Goal: Task Accomplishment & Management: Manage account settings

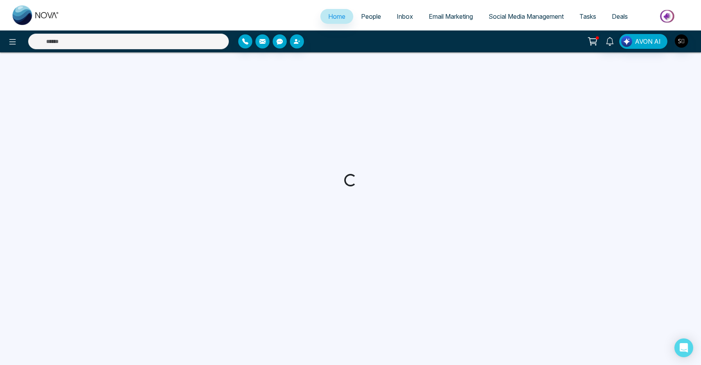
select select "*"
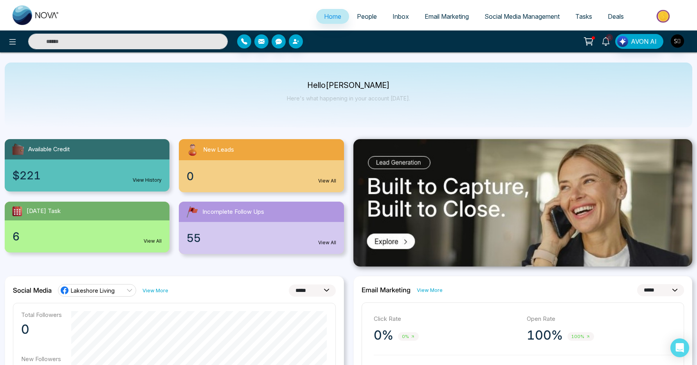
click at [601, 43] on link "6" at bounding box center [605, 41] width 19 height 14
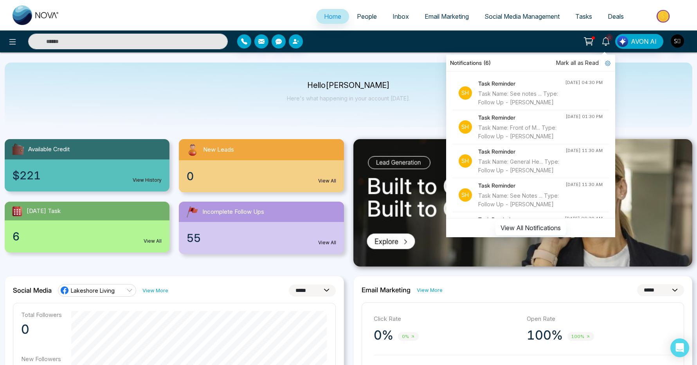
click at [158, 48] on input "text" at bounding box center [128, 42] width 200 height 16
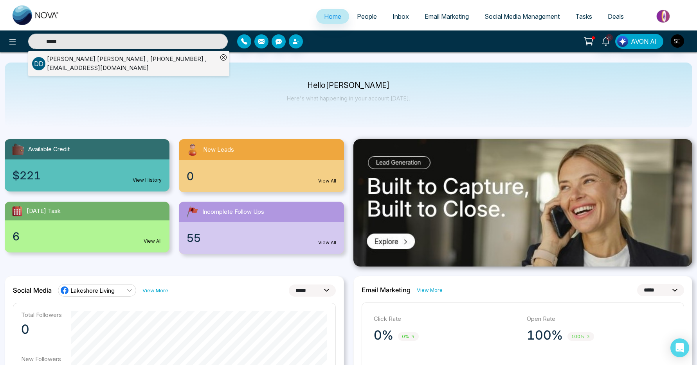
type input "*****"
click at [168, 66] on div "[PERSON_NAME] , [PHONE_NUMBER] , [EMAIL_ADDRESS][DOMAIN_NAME]" at bounding box center [132, 64] width 171 height 18
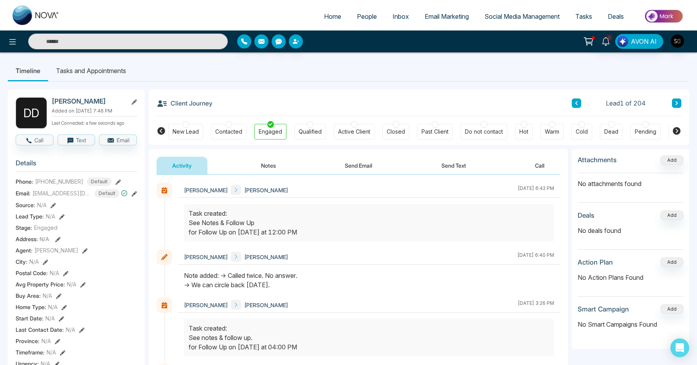
click at [106, 70] on li "Tasks and Appointments" at bounding box center [91, 70] width 86 height 21
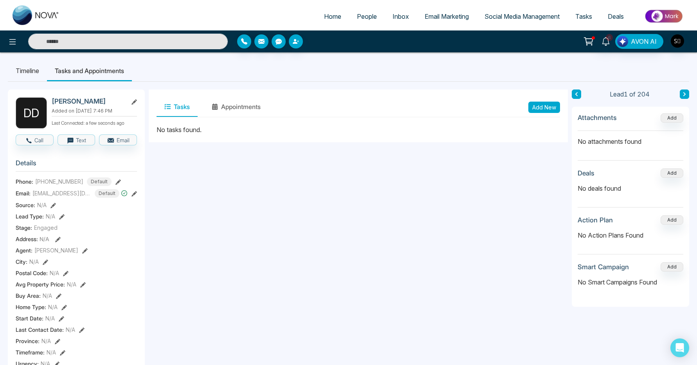
click at [29, 70] on li "Timeline" at bounding box center [27, 70] width 39 height 21
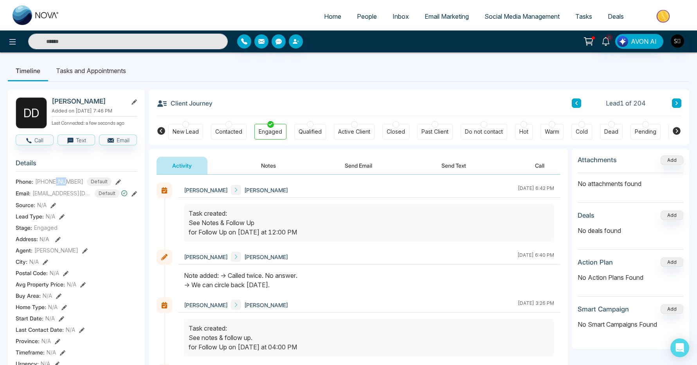
drag, startPoint x: 56, startPoint y: 186, endPoint x: 66, endPoint y: 186, distance: 10.2
click at [66, 186] on span "[PHONE_NUMBER]" at bounding box center [59, 182] width 48 height 8
click at [103, 72] on li "Tasks and Appointments" at bounding box center [91, 70] width 86 height 21
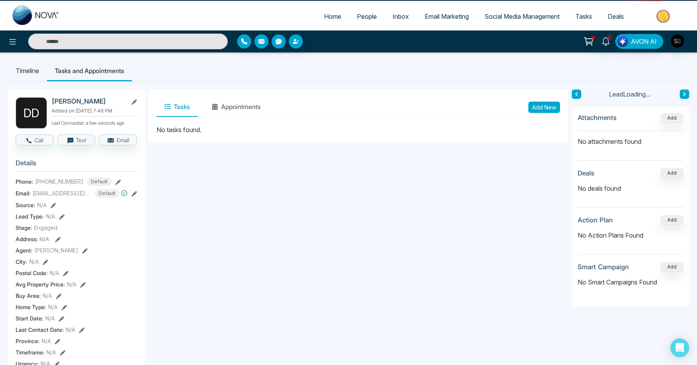
click at [19, 68] on li "Timeline" at bounding box center [27, 70] width 39 height 21
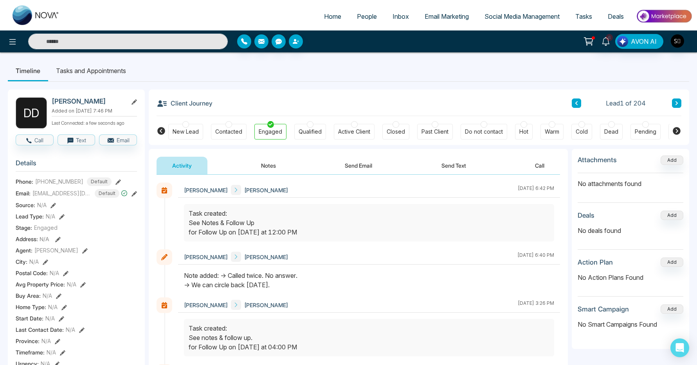
click at [281, 169] on button "Notes" at bounding box center [268, 166] width 46 height 18
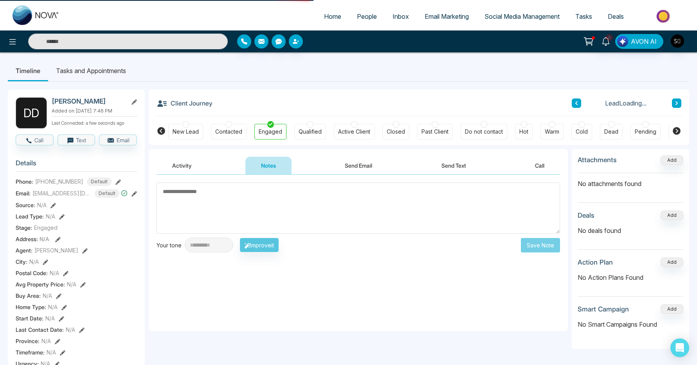
click at [264, 206] on textarea at bounding box center [357, 208] width 403 height 51
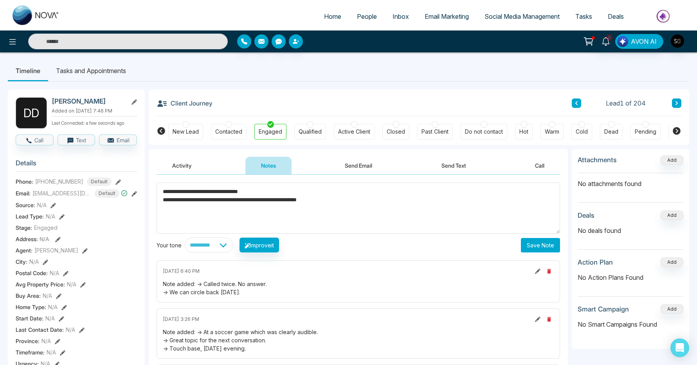
type textarea "**********"
click at [543, 251] on button "Save Note" at bounding box center [540, 245] width 39 height 14
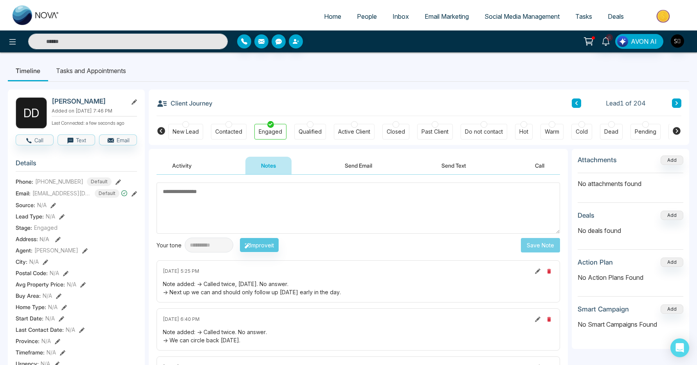
click at [106, 74] on li "Tasks and Appointments" at bounding box center [91, 70] width 86 height 21
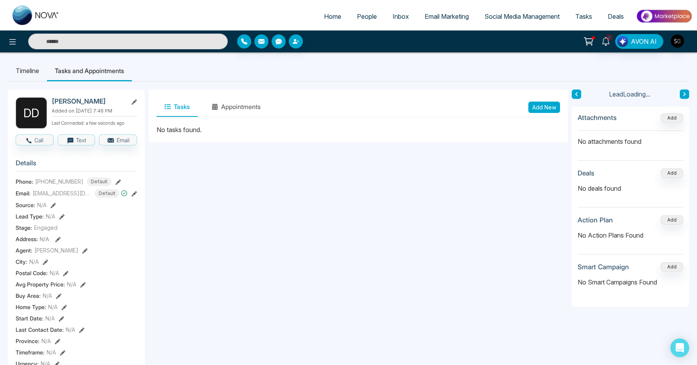
click at [547, 108] on button "Add New" at bounding box center [544, 107] width 32 height 11
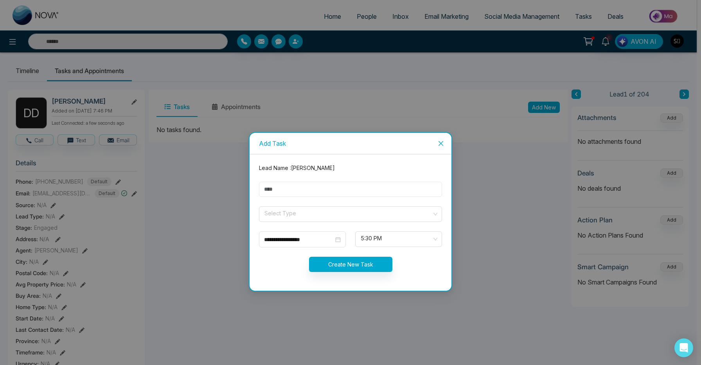
click at [277, 196] on input "text" at bounding box center [350, 189] width 183 height 15
type input "**********"
click at [293, 209] on input "search" at bounding box center [348, 213] width 168 height 12
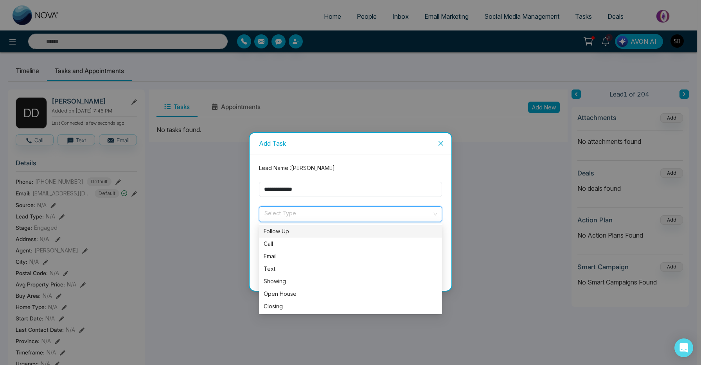
click at [290, 228] on div "Follow Up" at bounding box center [351, 231] width 174 height 9
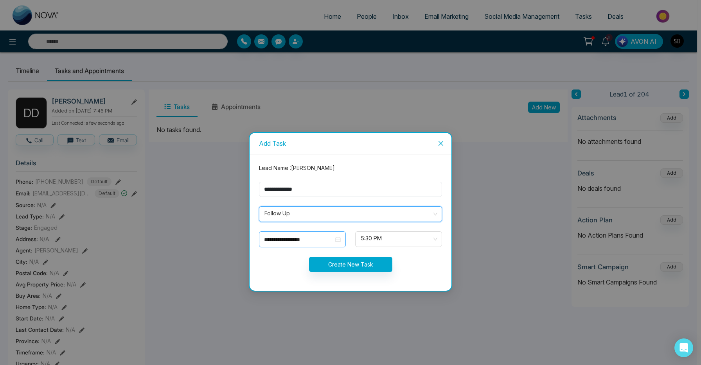
click at [296, 241] on input "**********" at bounding box center [299, 240] width 70 height 9
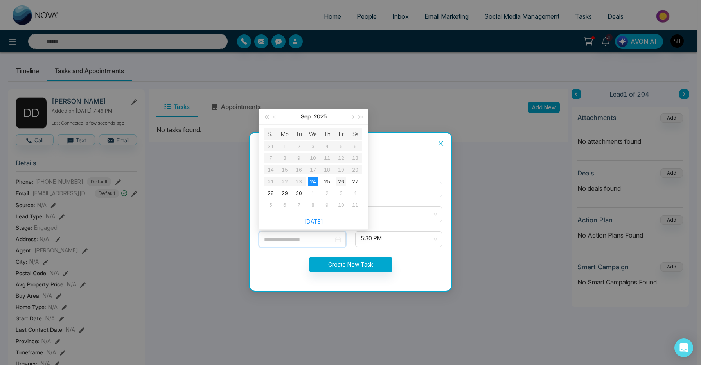
type input "**********"
click at [344, 178] on div "26" at bounding box center [340, 181] width 9 height 9
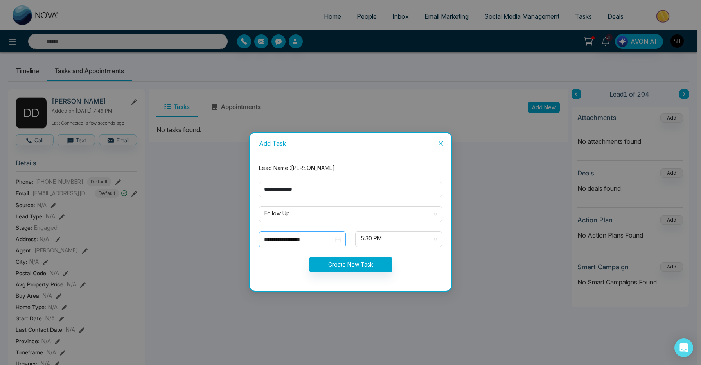
click at [308, 232] on div "**********" at bounding box center [302, 240] width 87 height 16
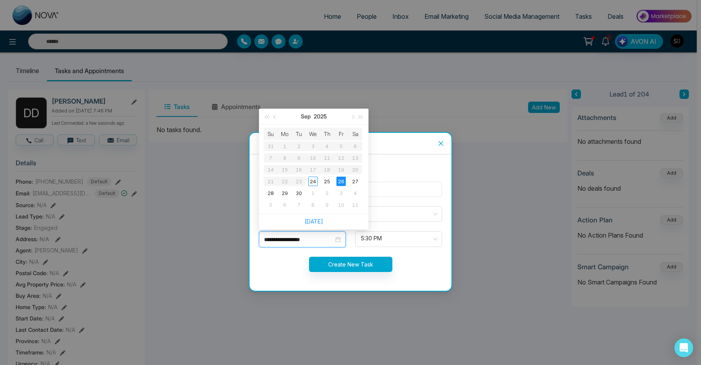
click at [304, 243] on input "**********" at bounding box center [299, 240] width 70 height 9
type input "**********"
click at [340, 180] on div "26" at bounding box center [340, 181] width 9 height 9
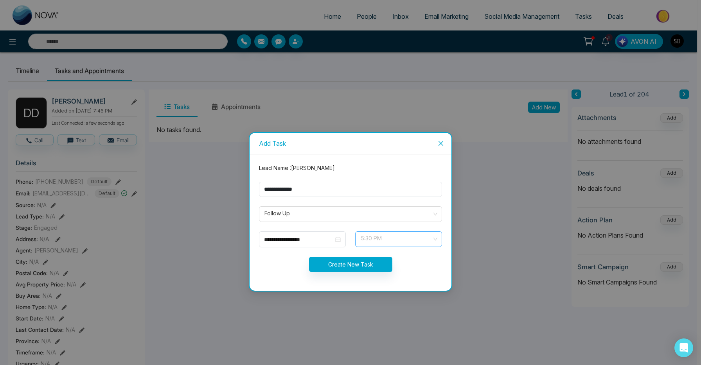
click at [380, 241] on span "5:30 PM" at bounding box center [399, 239] width 76 height 13
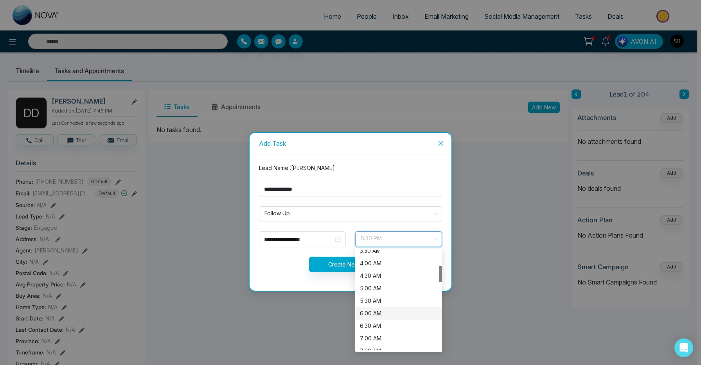
scroll to position [106, 0]
click at [381, 325] on div "7:00 AM" at bounding box center [398, 325] width 77 height 9
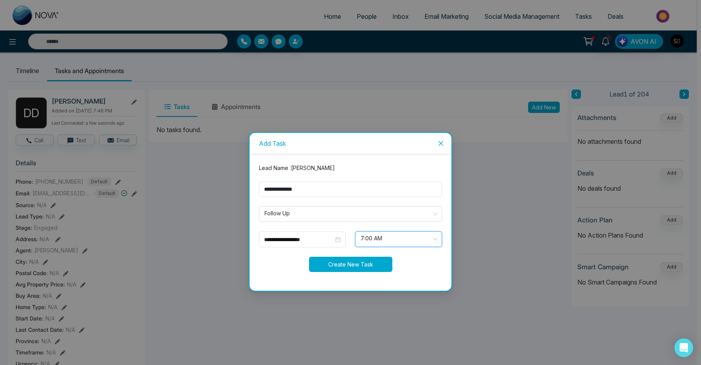
click at [352, 262] on button "Create New Task" at bounding box center [350, 264] width 83 height 15
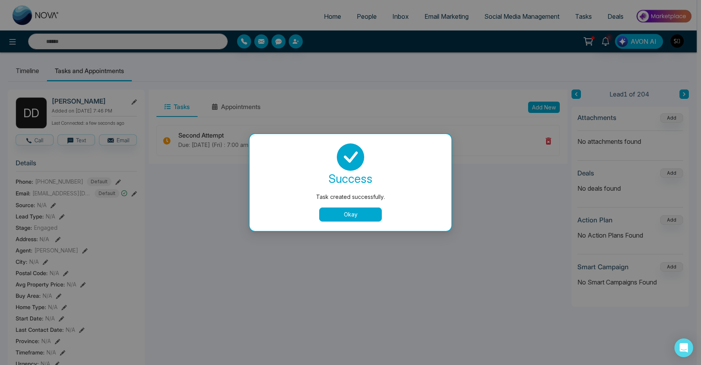
click at [354, 211] on button "Okay" at bounding box center [350, 215] width 63 height 14
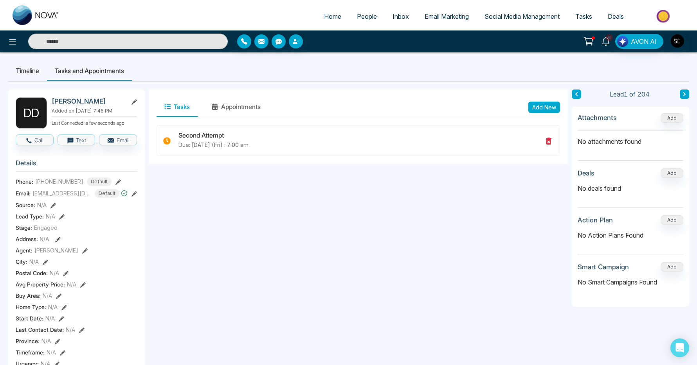
click at [608, 38] on span "6" at bounding box center [609, 37] width 7 height 7
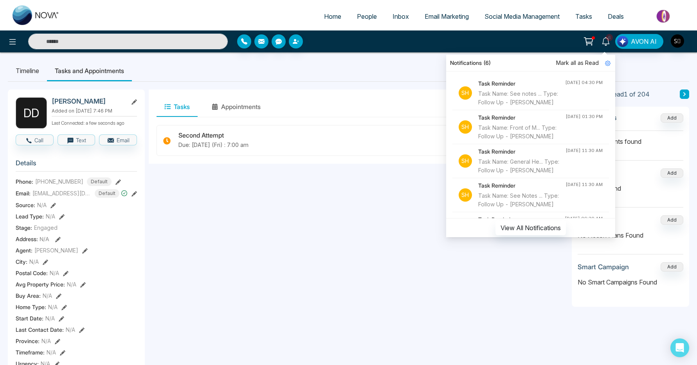
click at [525, 96] on div "Task Name: See notes ... Type: Follow Up - [PERSON_NAME]" at bounding box center [521, 98] width 87 height 17
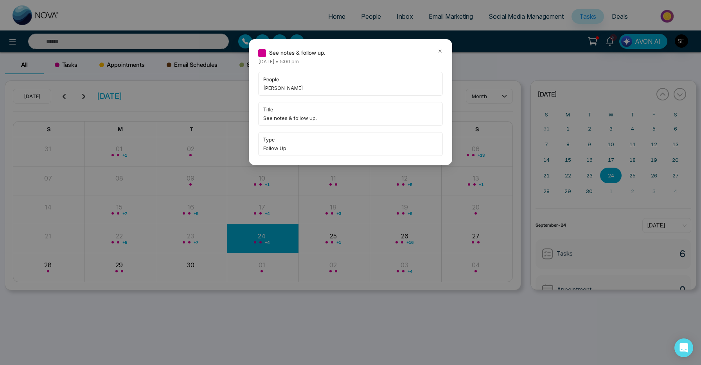
click at [270, 86] on span "[PERSON_NAME]" at bounding box center [350, 88] width 174 height 8
copy span "[PERSON_NAME]"
click at [439, 52] on icon at bounding box center [440, 51] width 2 height 2
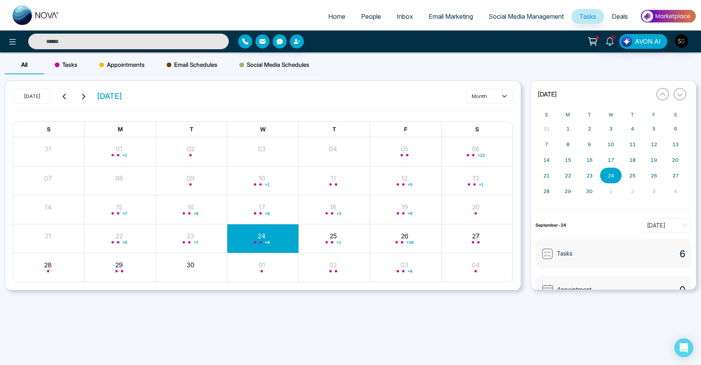
click at [168, 47] on input "text" at bounding box center [128, 42] width 201 height 16
paste input "*****"
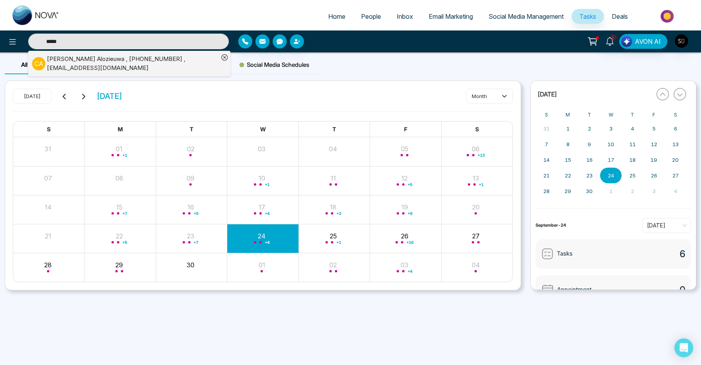
type input "*****"
click at [155, 64] on div "[PERSON_NAME] , [PHONE_NUMBER] , [EMAIL_ADDRESS][DOMAIN_NAME]" at bounding box center [133, 64] width 172 height 18
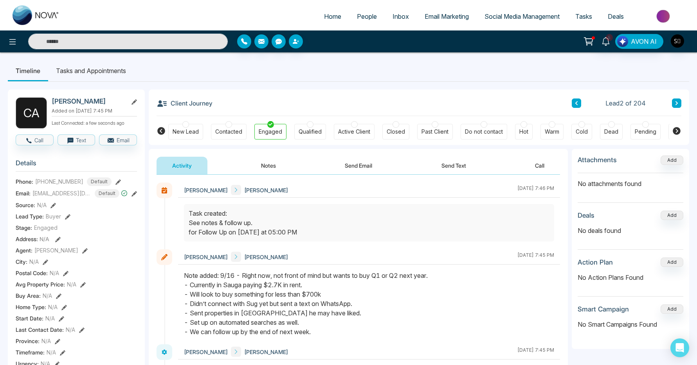
click at [263, 286] on div "Note added: 9/16 - Right now, not front of mind but wants to buy Q1 or Q2 next …" at bounding box center [369, 304] width 370 height 66
click at [264, 286] on div "Note added: 9/16 - Right now, not front of mind but wants to buy Q1 or Q2 next …" at bounding box center [369, 304] width 370 height 66
click at [272, 293] on div "Note added: 9/16 - Right now, not front of mind but wants to buy Q1 or Q2 next …" at bounding box center [369, 304] width 370 height 66
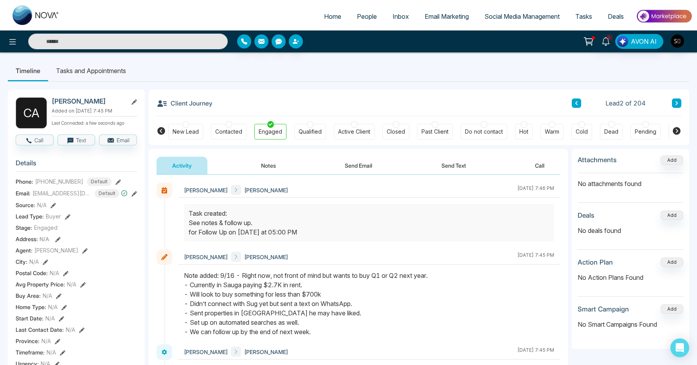
click at [272, 293] on div "Note added: 9/16 - Right now, not front of mind but wants to buy Q1 or Q2 next …" at bounding box center [369, 304] width 370 height 66
click at [269, 304] on div "Note added: 9/16 - Right now, not front of mind but wants to buy Q1 or Q2 next …" at bounding box center [369, 304] width 370 height 66
click at [258, 155] on div "Activity Notes Send Email Send Text Call" at bounding box center [358, 162] width 419 height 26
click at [266, 169] on button "Notes" at bounding box center [268, 166] width 46 height 18
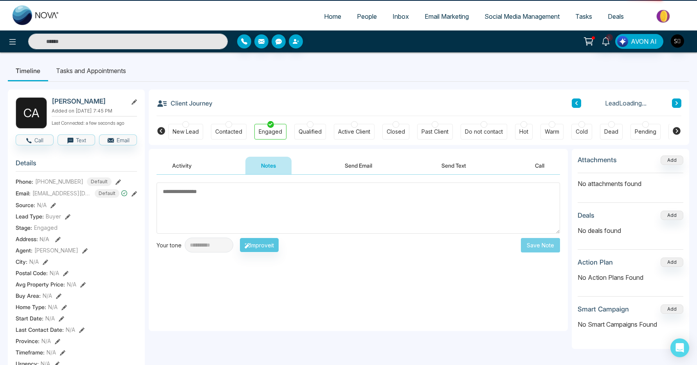
click at [282, 192] on textarea at bounding box center [357, 208] width 403 height 51
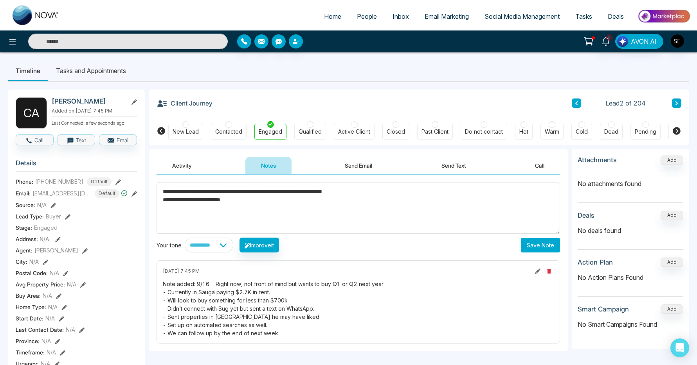
type textarea "**********"
click at [536, 250] on button "Save Note" at bounding box center [540, 245] width 39 height 14
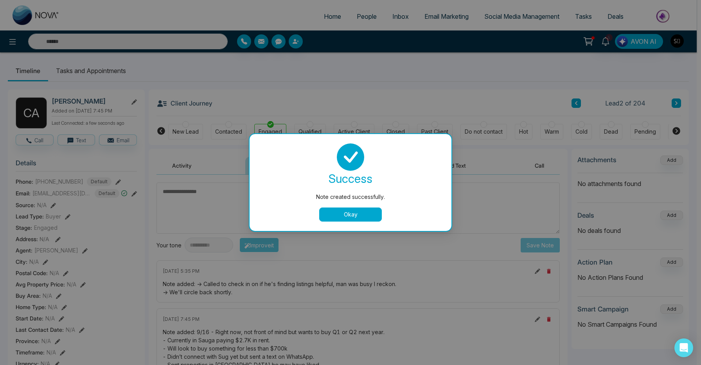
drag, startPoint x: 344, startPoint y: 215, endPoint x: 60, endPoint y: 61, distance: 323.4
click at [344, 215] on button "Okay" at bounding box center [350, 215] width 63 height 14
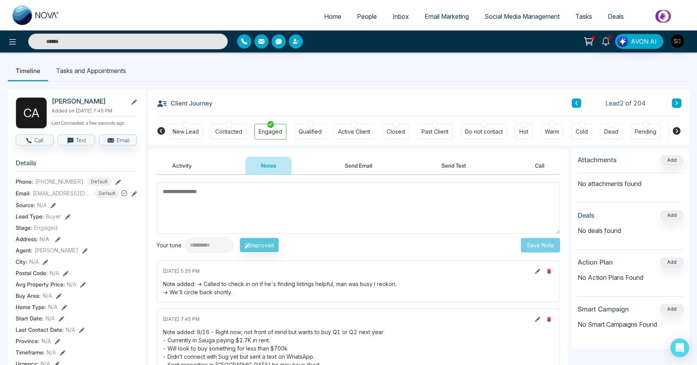
click at [77, 70] on li "Tasks and Appointments" at bounding box center [91, 70] width 86 height 21
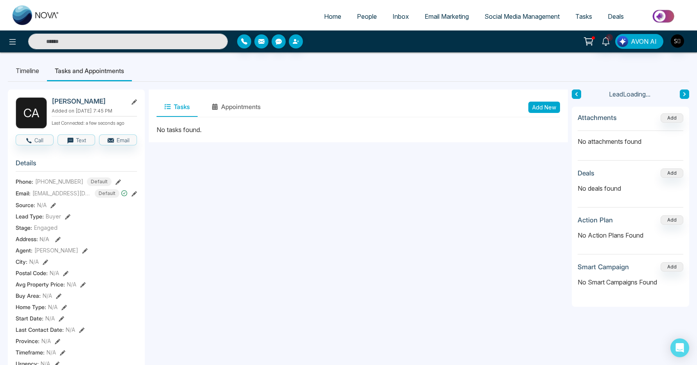
click at [543, 106] on button "Add New" at bounding box center [544, 107] width 32 height 11
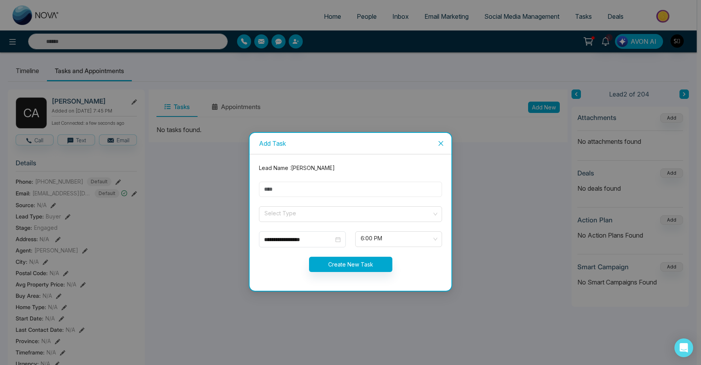
click at [292, 186] on input "text" at bounding box center [350, 189] width 183 height 15
type input "**********"
click at [303, 214] on input "search" at bounding box center [348, 213] width 168 height 12
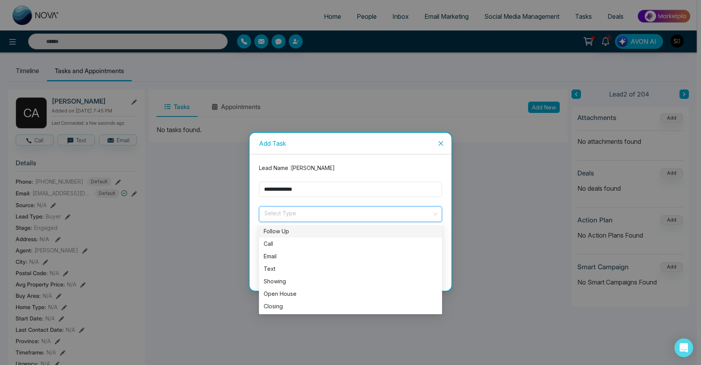
click at [300, 234] on div "Follow Up" at bounding box center [351, 231] width 174 height 9
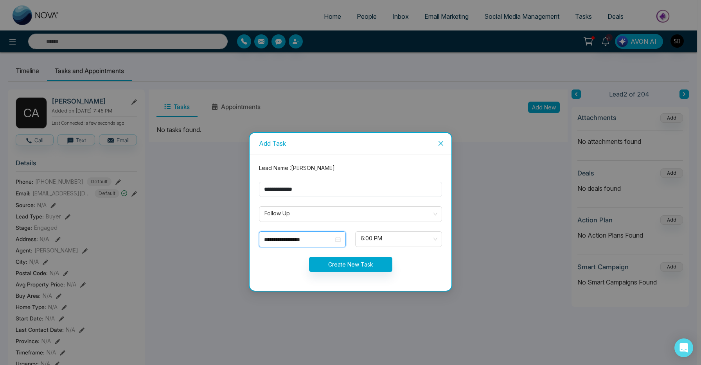
click at [298, 237] on input "**********" at bounding box center [299, 240] width 70 height 9
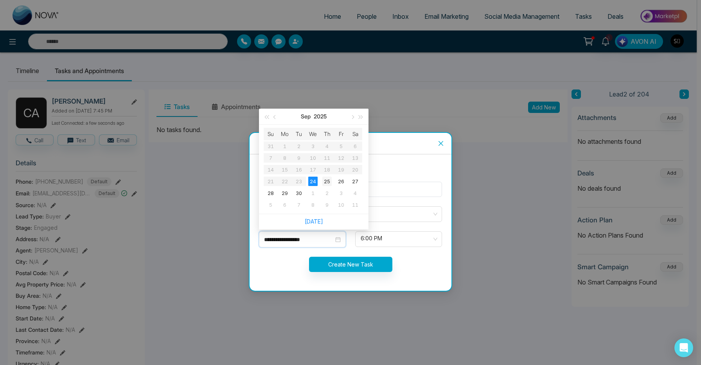
type input "**********"
click at [327, 179] on div "25" at bounding box center [326, 181] width 9 height 9
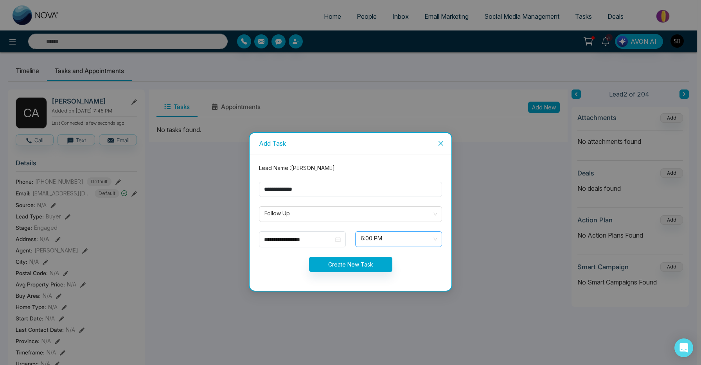
click at [398, 241] on span "6:00 PM" at bounding box center [399, 239] width 76 height 13
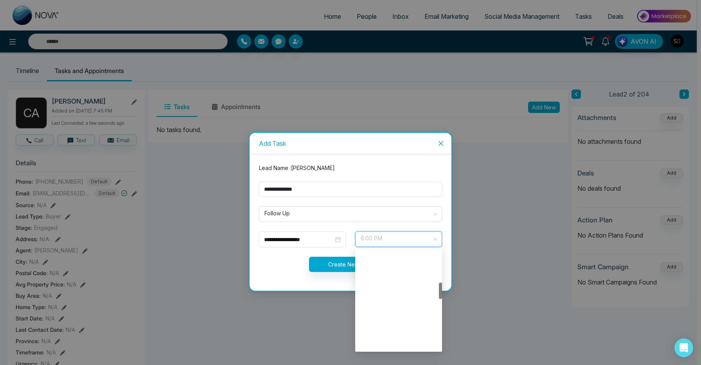
scroll to position [195, 0]
click at [384, 312] on div "10:00 AM" at bounding box center [398, 312] width 77 height 9
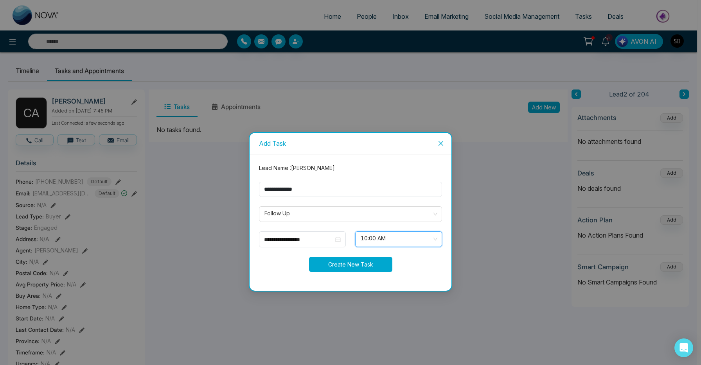
click at [332, 264] on button "Create New Task" at bounding box center [350, 264] width 83 height 15
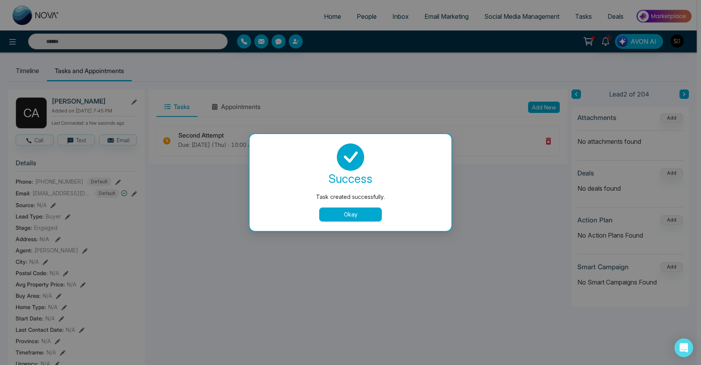
click at [375, 218] on button "Okay" at bounding box center [350, 215] width 63 height 14
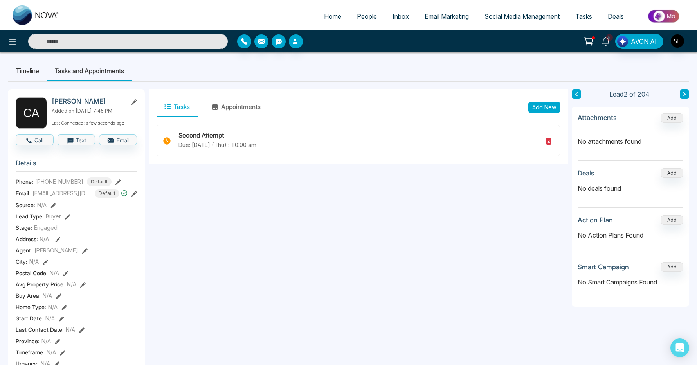
click at [607, 45] on icon at bounding box center [605, 41] width 9 height 9
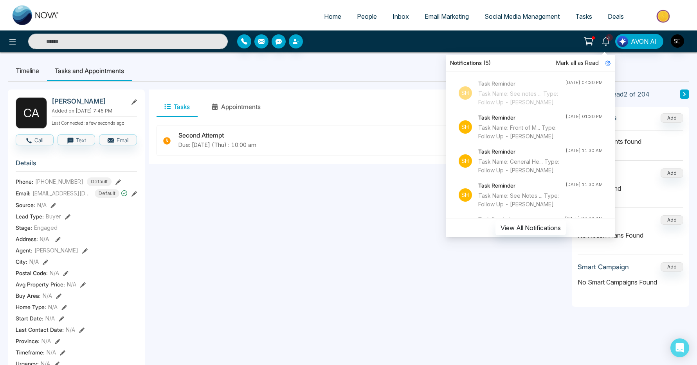
click at [540, 141] on div "Task Name: Front of M... Type: Follow Up - [PERSON_NAME]" at bounding box center [521, 132] width 87 height 17
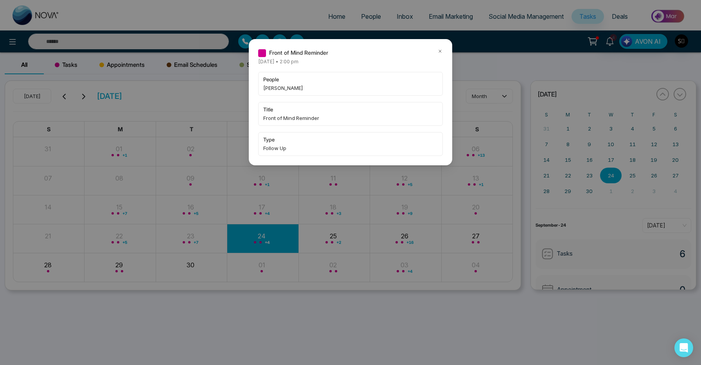
click at [273, 91] on span "[PERSON_NAME]" at bounding box center [350, 88] width 174 height 8
click at [273, 86] on span "[PERSON_NAME]" at bounding box center [350, 88] width 174 height 8
copy span "Tiamiyu"
click at [438, 48] on div "Front of Mind Reminder [DATE] • 2:00 pm people [PERSON_NAME] title Front of Min…" at bounding box center [350, 102] width 203 height 126
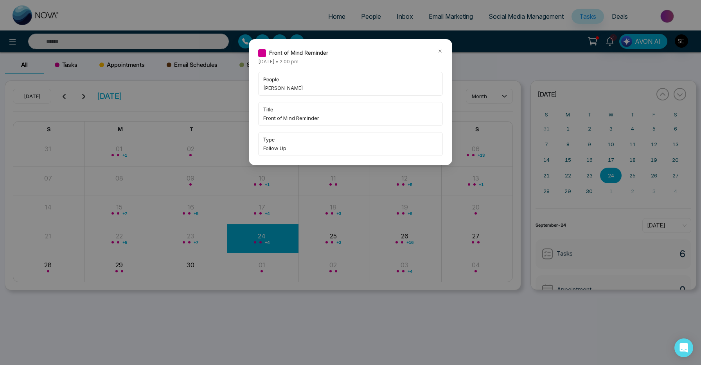
click at [439, 50] on icon at bounding box center [439, 51] width 5 height 5
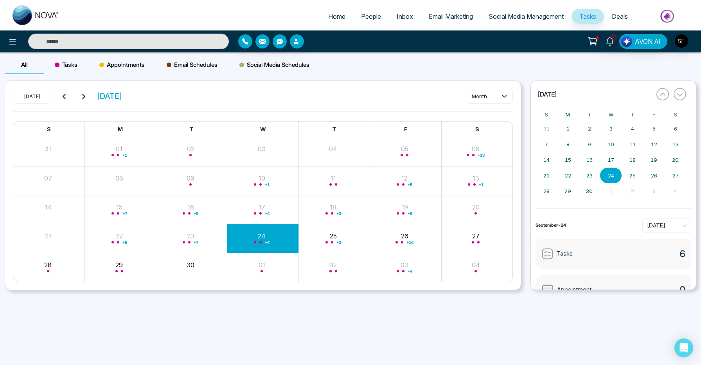
click at [162, 43] on input "text" at bounding box center [128, 42] width 201 height 16
paste input "*******"
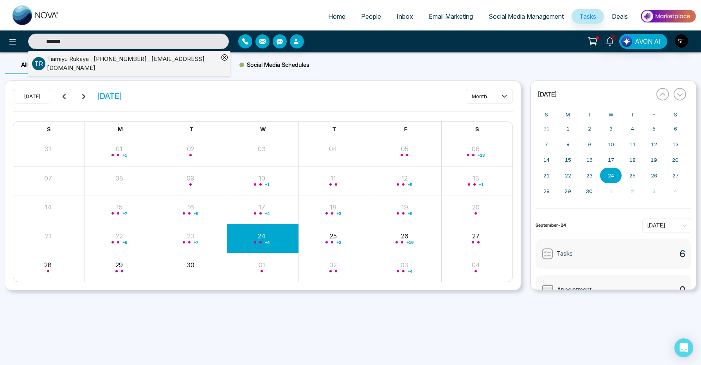
type input "*******"
click at [124, 53] on li "[PERSON_NAME] , [PHONE_NUMBER] , [EMAIL_ADDRESS][DOMAIN_NAME]" at bounding box center [125, 63] width 187 height 25
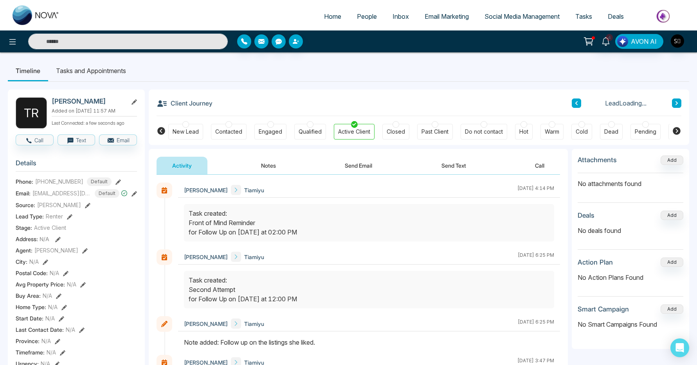
click at [274, 156] on div "Activity Notes Send Email Send Text Call" at bounding box center [358, 162] width 419 height 26
click at [271, 160] on button "Notes" at bounding box center [268, 166] width 46 height 18
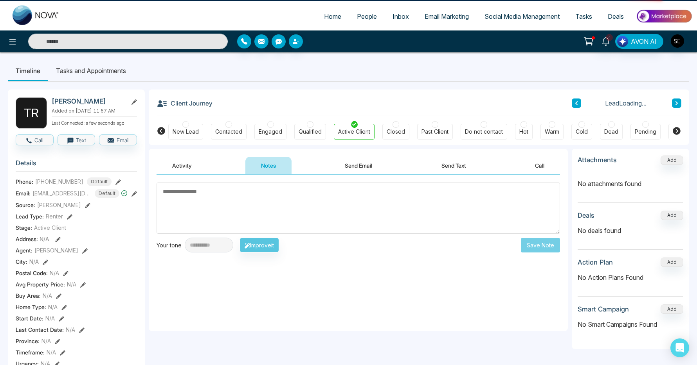
click at [85, 68] on li "Tasks and Appointments" at bounding box center [91, 70] width 86 height 21
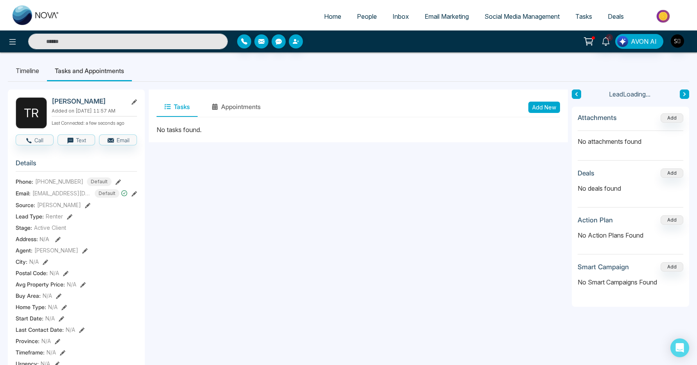
click at [538, 110] on button "Add New" at bounding box center [544, 107] width 32 height 11
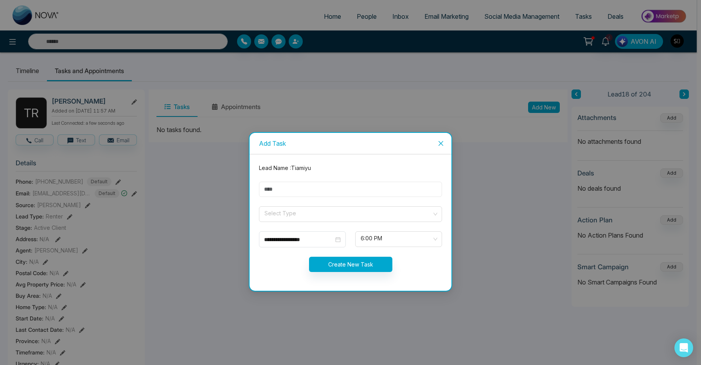
click at [281, 191] on input "text" at bounding box center [350, 189] width 183 height 15
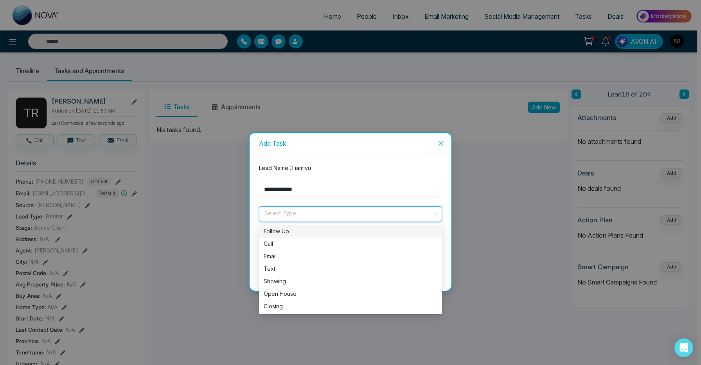
click at [300, 212] on input "search" at bounding box center [348, 213] width 168 height 12
click at [324, 175] on form "**********" at bounding box center [350, 223] width 192 height 118
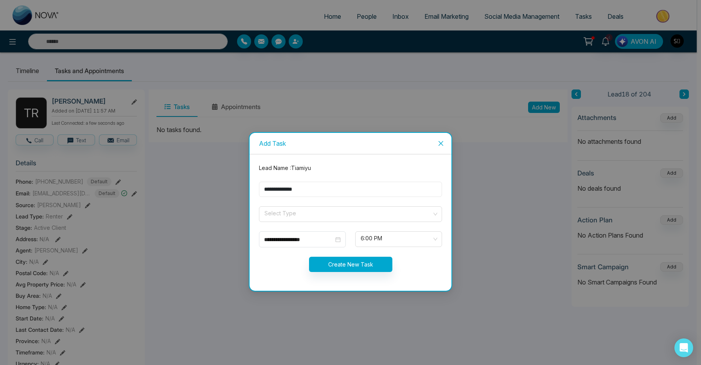
click at [305, 192] on input "**********" at bounding box center [350, 189] width 183 height 15
type input "**********"
click at [285, 219] on span at bounding box center [348, 214] width 168 height 15
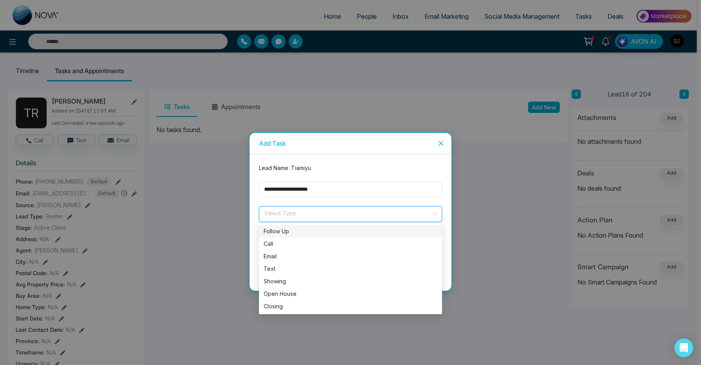
click at [291, 232] on div "Follow Up" at bounding box center [351, 231] width 174 height 9
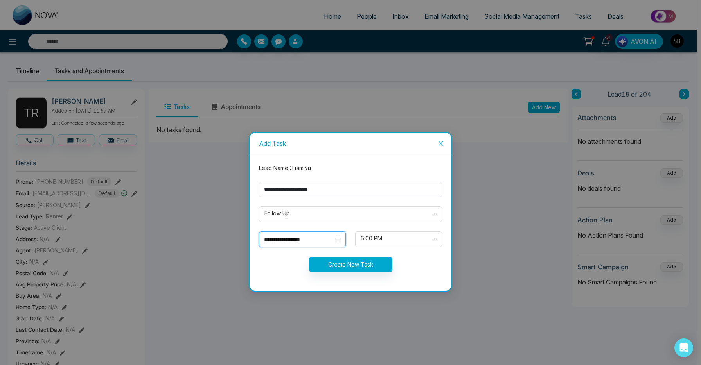
click at [281, 237] on input "**********" at bounding box center [299, 240] width 70 height 9
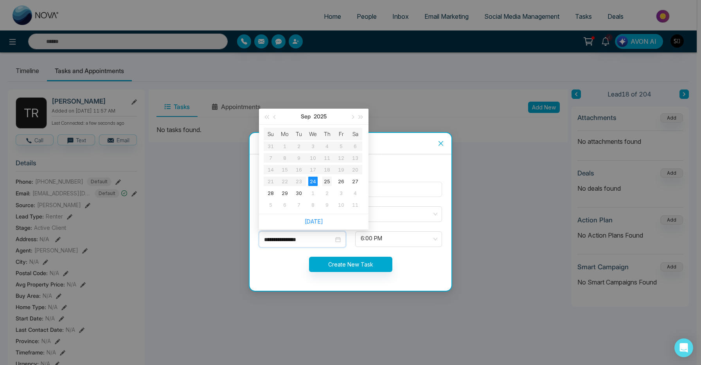
type input "**********"
click at [326, 179] on div "25" at bounding box center [326, 181] width 9 height 9
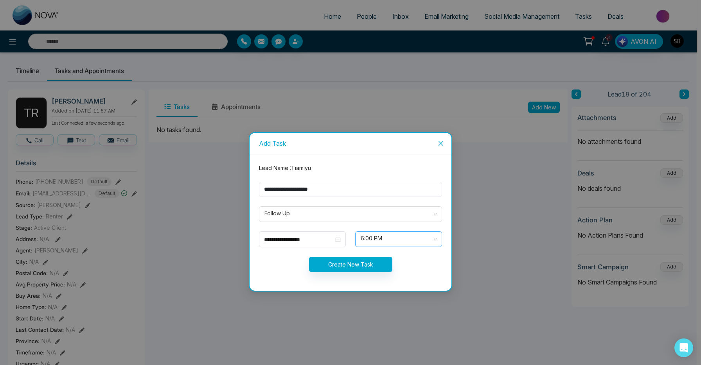
click at [376, 240] on span "6:00 PM" at bounding box center [399, 239] width 76 height 13
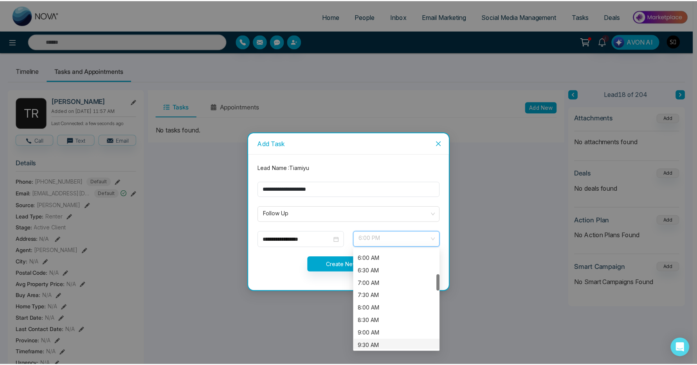
scroll to position [160, 0]
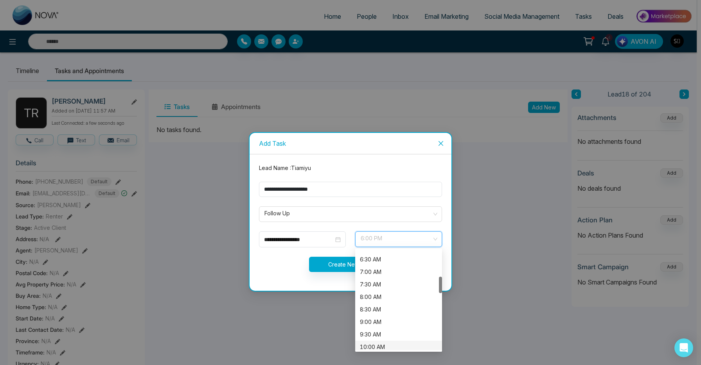
click at [383, 344] on div "10:00 AM" at bounding box center [398, 347] width 77 height 9
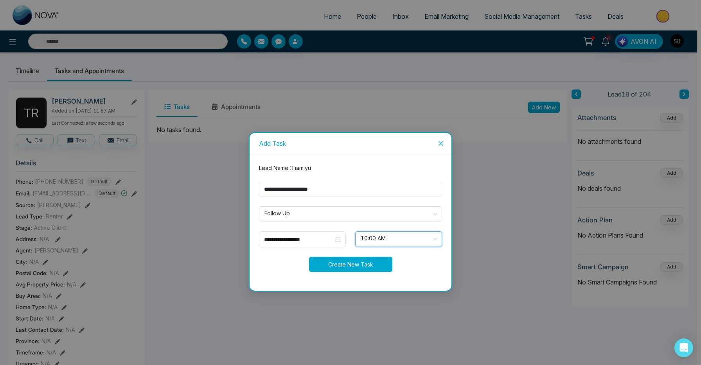
click at [351, 262] on button "Create New Task" at bounding box center [350, 264] width 83 height 15
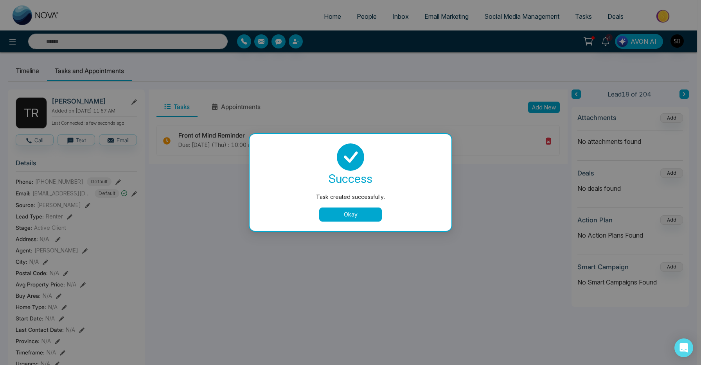
click at [356, 216] on button "Okay" at bounding box center [350, 215] width 63 height 14
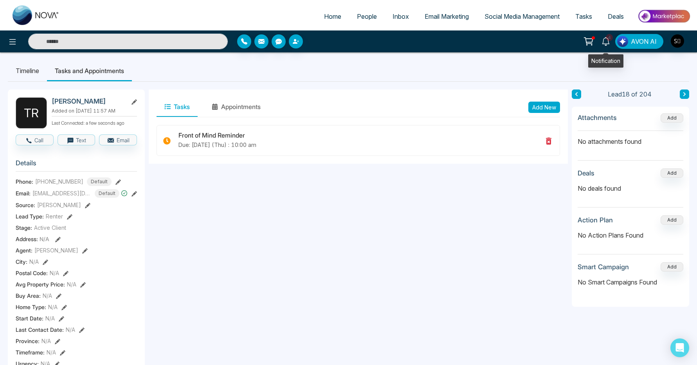
click at [603, 36] on link "4" at bounding box center [605, 41] width 19 height 14
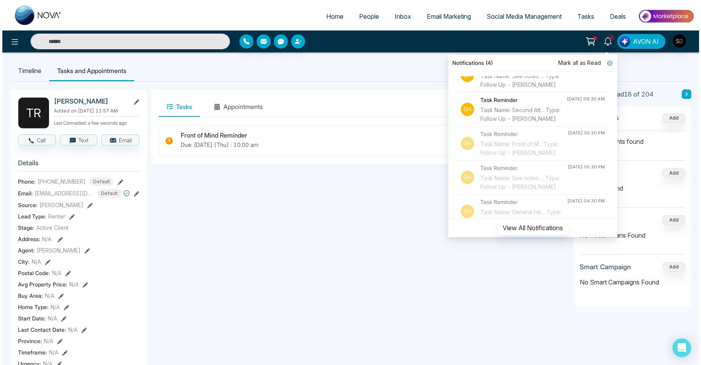
scroll to position [142, 0]
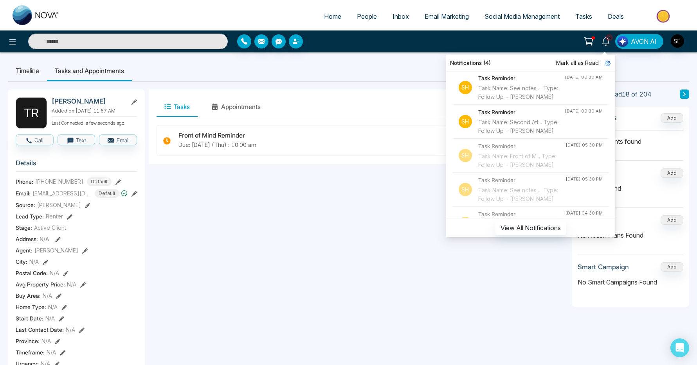
click at [529, 101] on div "Task Name: See notes ... Type: Follow Up - [PERSON_NAME]" at bounding box center [521, 92] width 86 height 17
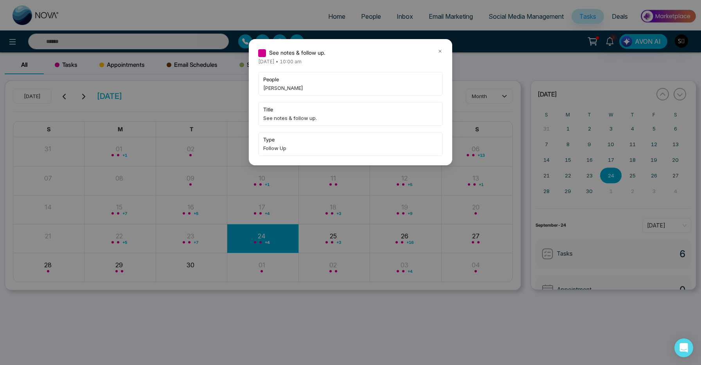
click at [271, 89] on span "[PERSON_NAME]" at bounding box center [350, 88] width 174 height 8
copy span "[PERSON_NAME]"
click at [438, 49] on icon at bounding box center [439, 51] width 5 height 5
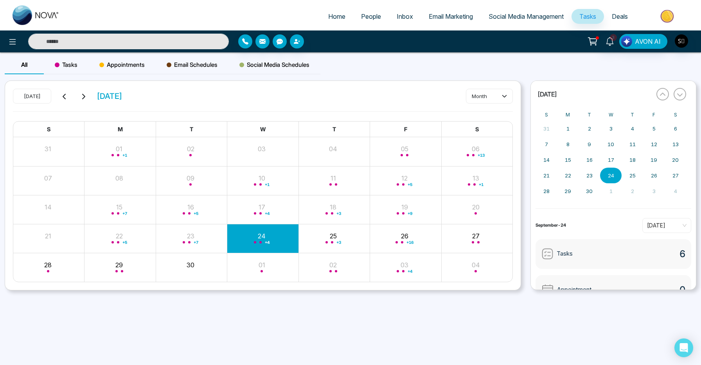
click at [144, 43] on input "text" at bounding box center [128, 42] width 201 height 16
paste input "******"
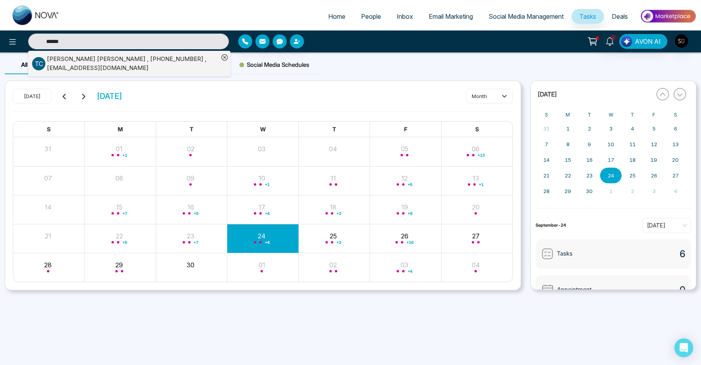
type input "******"
click at [168, 72] on li "[PERSON_NAME] , [PHONE_NUMBER] , [EMAIL_ADDRESS][DOMAIN_NAME]" at bounding box center [125, 63] width 187 height 25
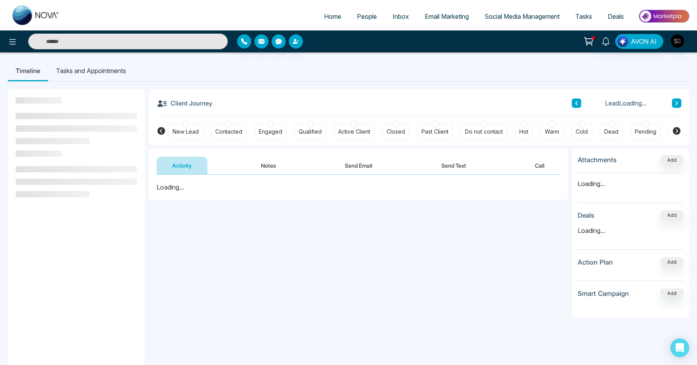
click at [261, 159] on button "Notes" at bounding box center [268, 166] width 46 height 18
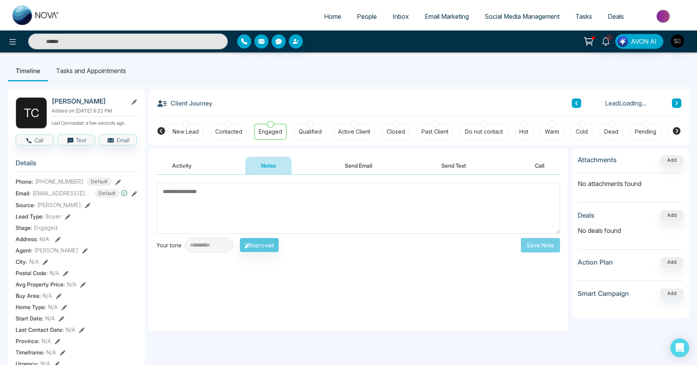
click at [252, 210] on textarea at bounding box center [357, 208] width 403 height 51
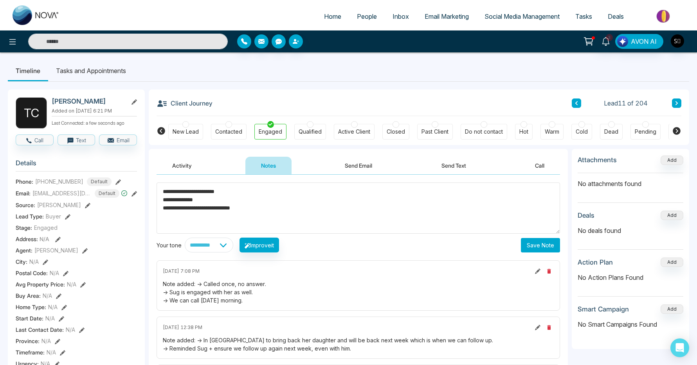
type textarea "**********"
click at [532, 239] on button "Save Note" at bounding box center [540, 245] width 39 height 14
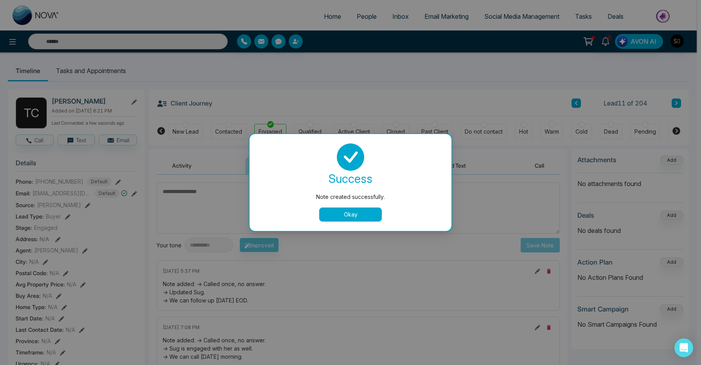
click at [347, 212] on button "Okay" at bounding box center [350, 215] width 63 height 14
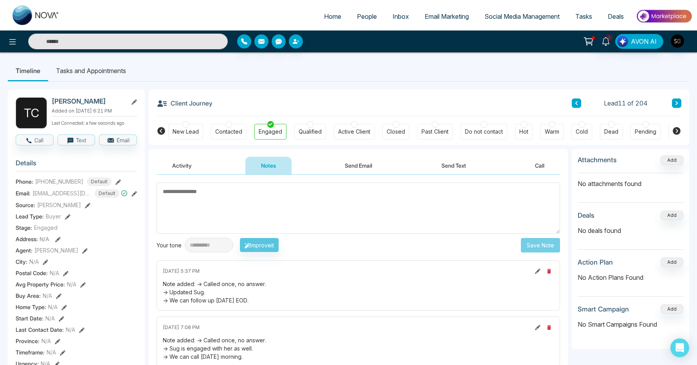
click at [103, 70] on li "Tasks and Appointments" at bounding box center [91, 70] width 86 height 21
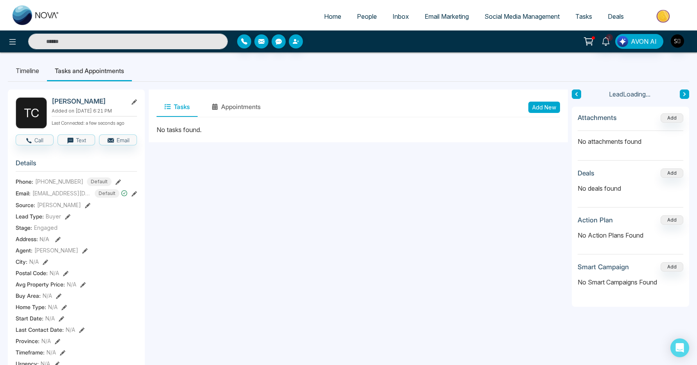
click at [547, 111] on button "Add New" at bounding box center [544, 107] width 32 height 11
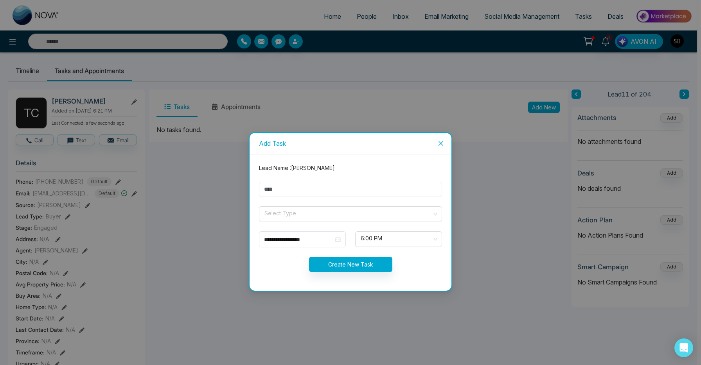
click at [325, 194] on input "text" at bounding box center [350, 189] width 183 height 15
type input "**********"
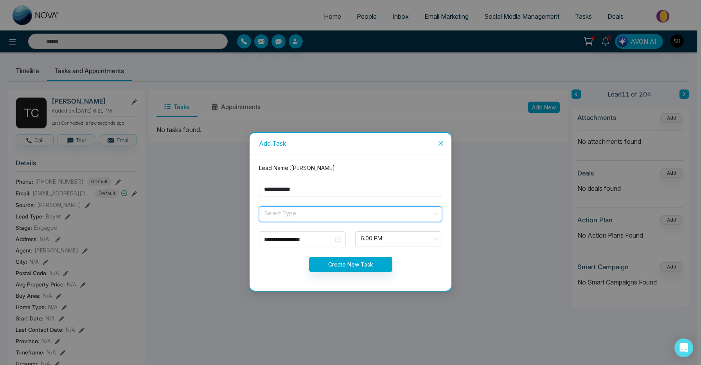
click at [304, 216] on input "search" at bounding box center [348, 213] width 168 height 12
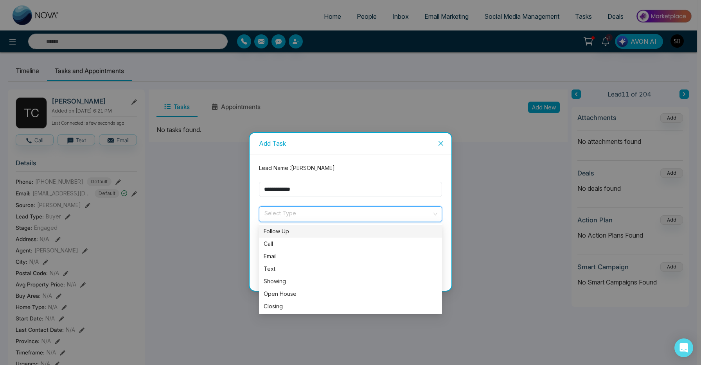
click at [301, 232] on div "Follow Up" at bounding box center [351, 231] width 174 height 9
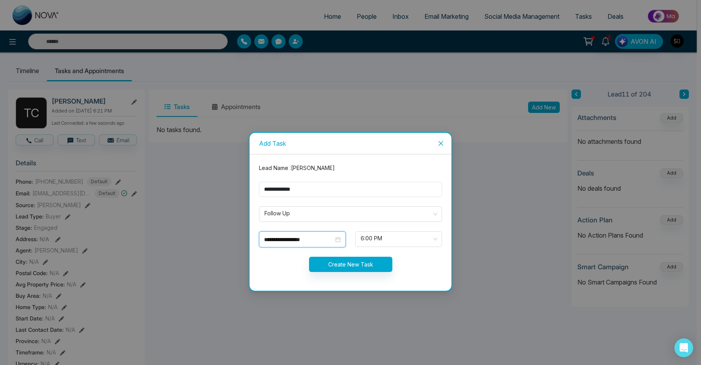
click at [295, 241] on input "**********" at bounding box center [299, 240] width 70 height 9
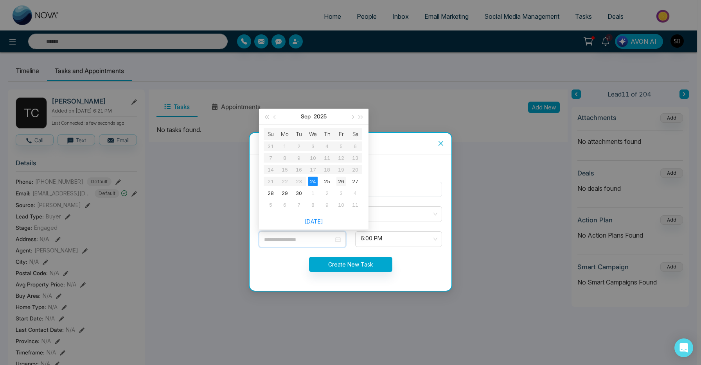
type input "**********"
click at [342, 181] on div "26" at bounding box center [340, 181] width 9 height 9
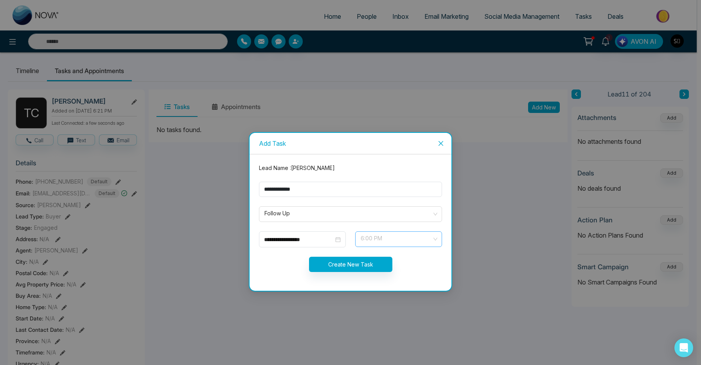
click at [384, 238] on span "6:00 PM" at bounding box center [399, 239] width 76 height 13
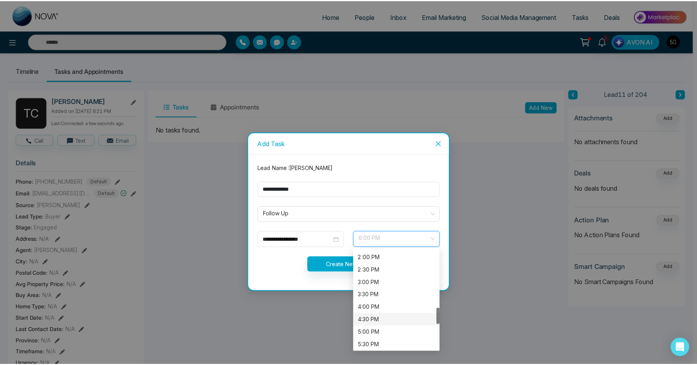
scroll to position [414, 0]
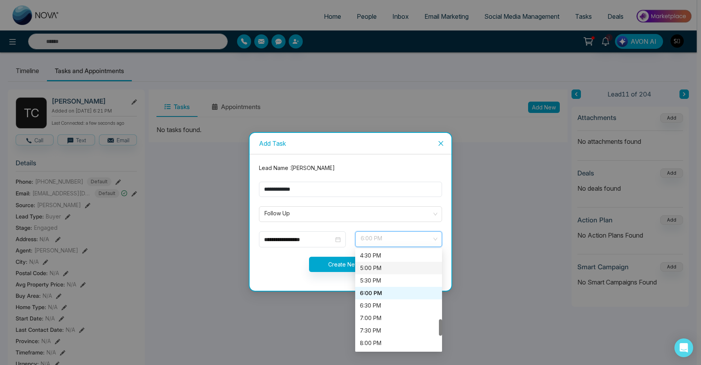
click at [376, 268] on div "5:00 PM" at bounding box center [398, 268] width 77 height 9
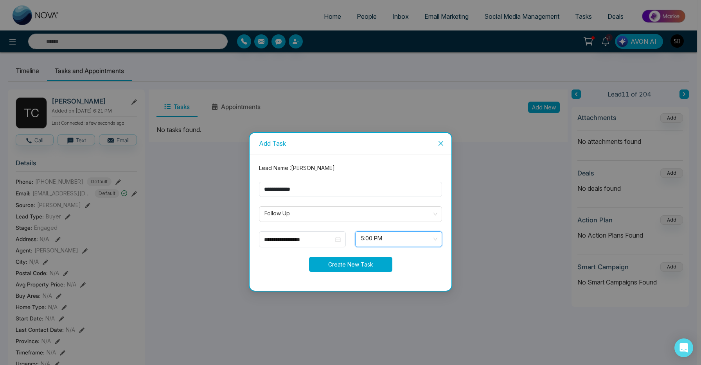
click at [345, 264] on button "Create New Task" at bounding box center [350, 264] width 83 height 15
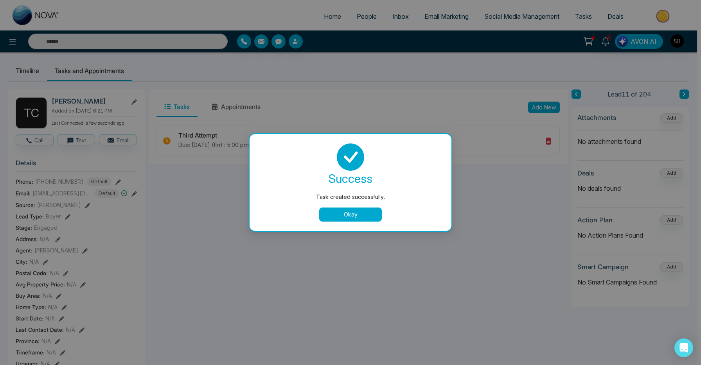
click at [361, 210] on button "Okay" at bounding box center [350, 215] width 63 height 14
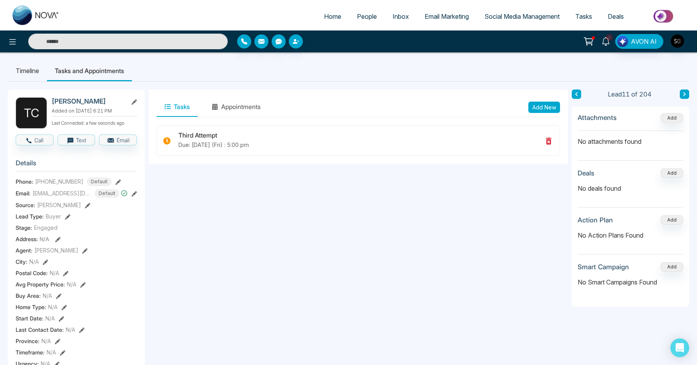
click at [606, 44] on icon at bounding box center [605, 41] width 9 height 9
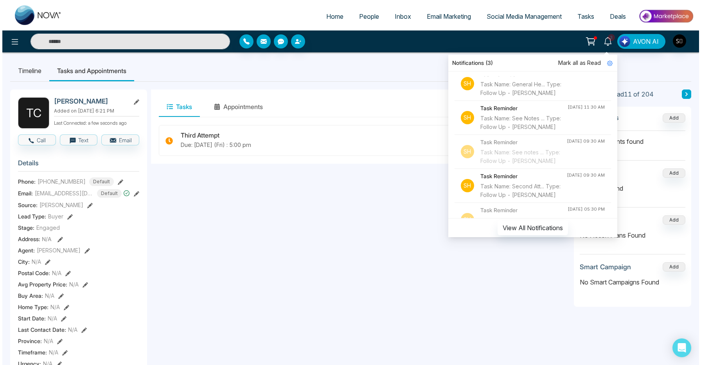
scroll to position [92, 0]
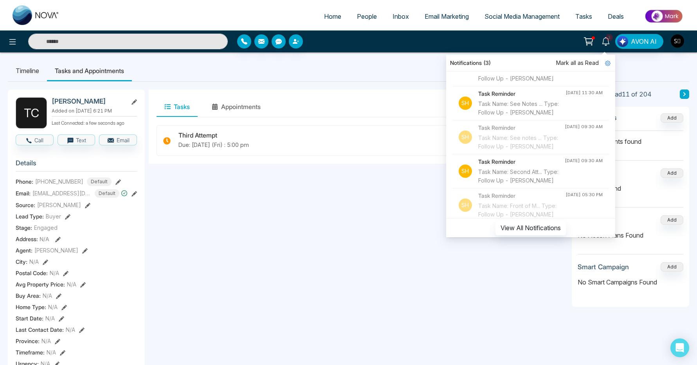
click at [528, 117] on div "Task Name: See Notes ... Type: Follow Up - [PERSON_NAME]" at bounding box center [521, 108] width 87 height 17
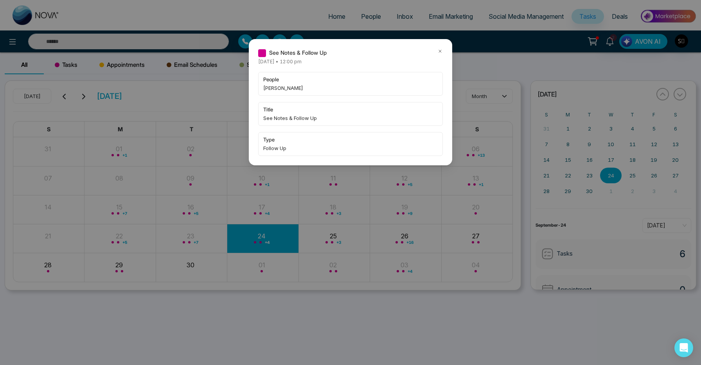
click at [441, 50] on icon at bounding box center [440, 51] width 2 height 2
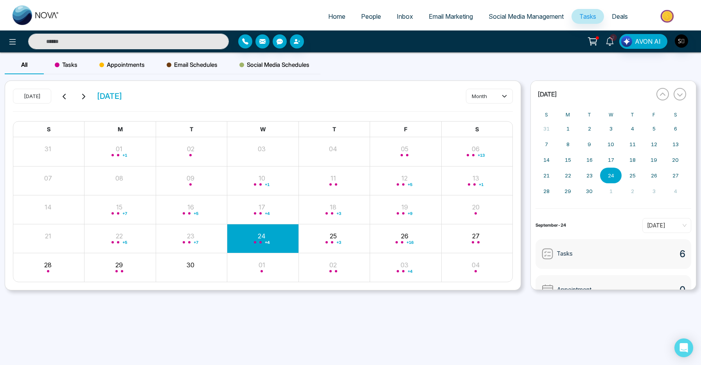
click at [610, 40] on icon at bounding box center [610, 41] width 9 height 9
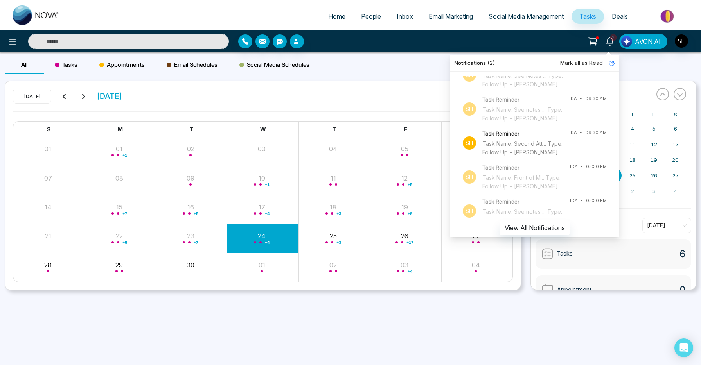
scroll to position [165, 0]
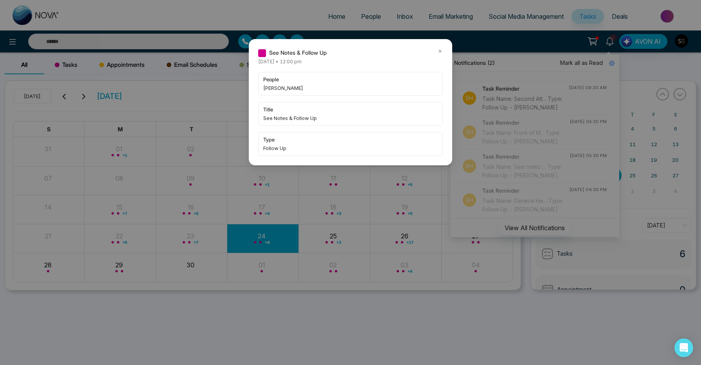
click at [439, 50] on icon at bounding box center [440, 51] width 2 height 2
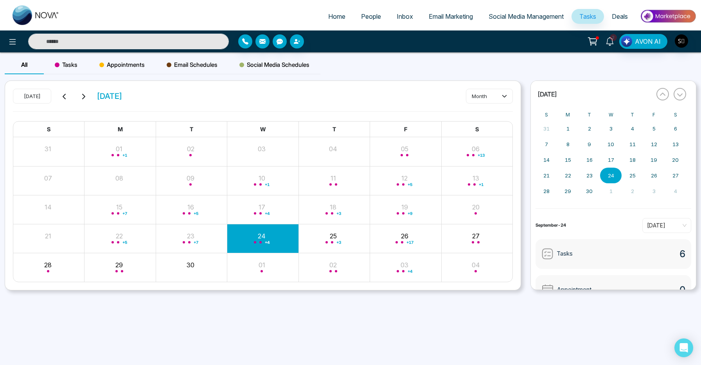
click at [609, 44] on icon at bounding box center [610, 41] width 9 height 9
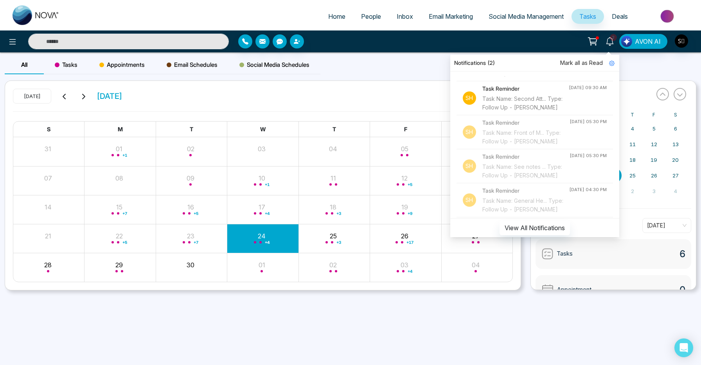
click at [543, 112] on div "Task Name: Second Att... Type: Follow Up - [PERSON_NAME]" at bounding box center [525, 103] width 86 height 17
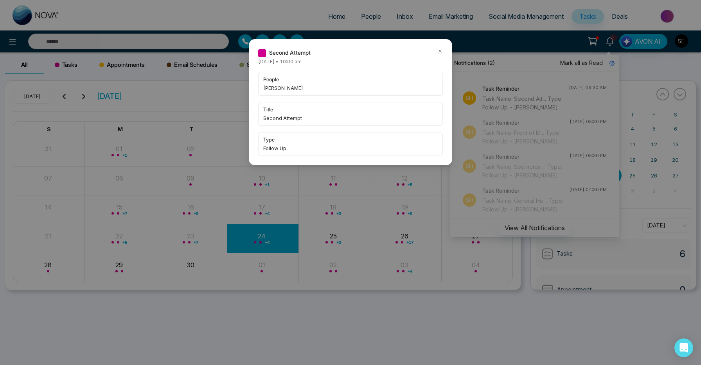
click at [271, 89] on span "[PERSON_NAME]" at bounding box center [350, 88] width 174 height 8
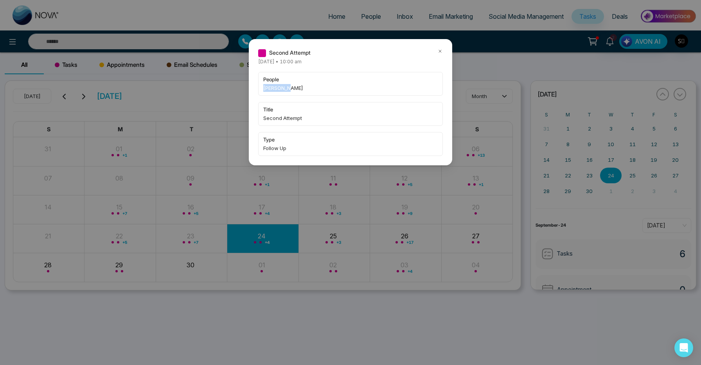
click at [271, 89] on span "[PERSON_NAME]" at bounding box center [350, 88] width 174 height 8
copy span "[PERSON_NAME]"
click at [442, 52] on icon at bounding box center [439, 51] width 5 height 5
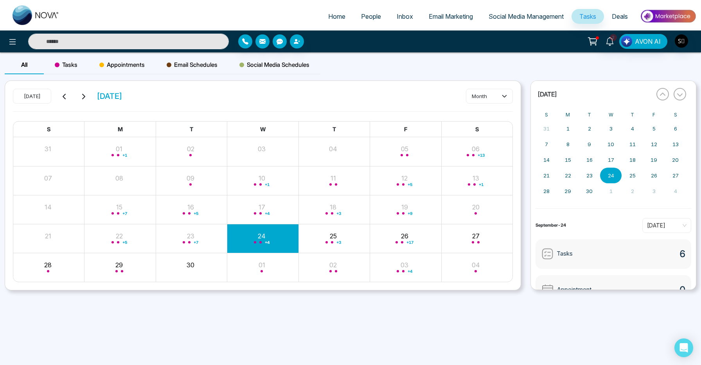
click at [155, 38] on input "text" at bounding box center [128, 42] width 201 height 16
paste input "*********"
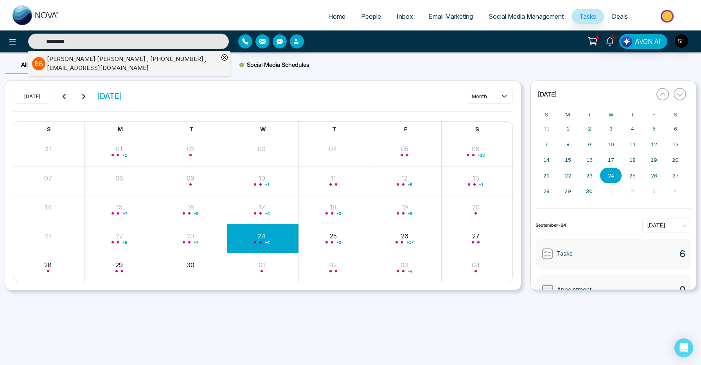
type input "*********"
click at [166, 68] on div "[PERSON_NAME] , [PHONE_NUMBER] , [EMAIL_ADDRESS][DOMAIN_NAME]" at bounding box center [133, 64] width 172 height 18
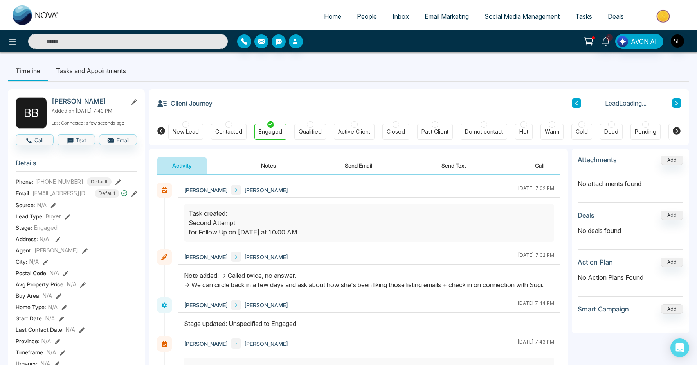
click at [270, 177] on div "[PERSON_NAME] [PERSON_NAME] [DATE] 7:02 PM [PERSON_NAME] [PERSON_NAME] [DATE] 7…" at bounding box center [358, 350] width 419 height 350
click at [278, 172] on button "Notes" at bounding box center [268, 166] width 46 height 18
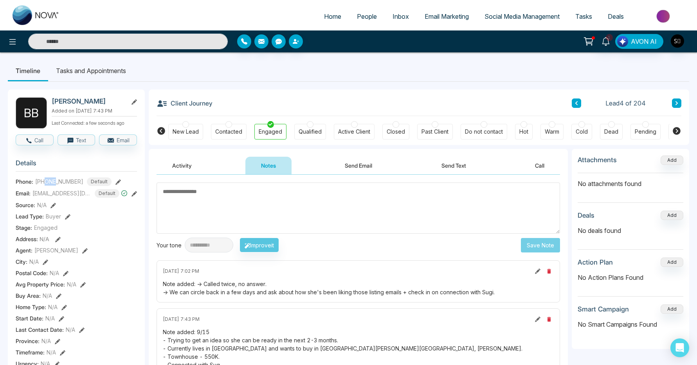
drag, startPoint x: 46, startPoint y: 186, endPoint x: 57, endPoint y: 185, distance: 11.4
click at [57, 185] on span "[PHONE_NUMBER]" at bounding box center [59, 182] width 48 height 8
click at [495, 76] on ul "Timeline Tasks and Appointments" at bounding box center [348, 70] width 681 height 21
click at [367, 203] on textarea at bounding box center [357, 208] width 403 height 51
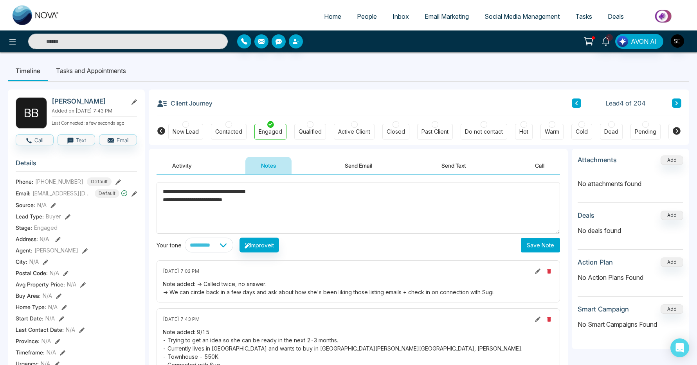
type textarea "**********"
drag, startPoint x: 550, startPoint y: 239, endPoint x: 547, endPoint y: 232, distance: 8.6
click at [550, 239] on button "Save Note" at bounding box center [540, 245] width 39 height 14
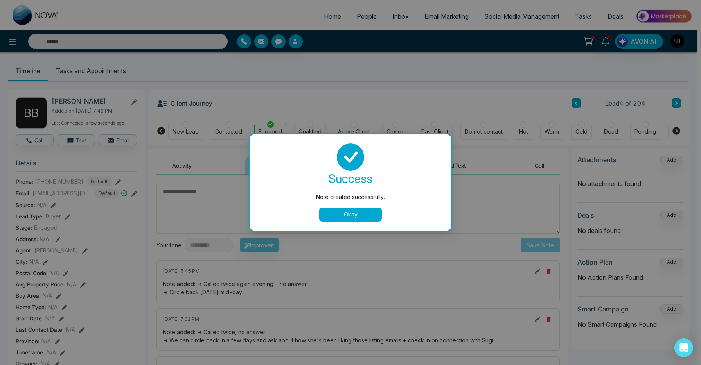
click at [361, 220] on button "Okay" at bounding box center [350, 215] width 63 height 14
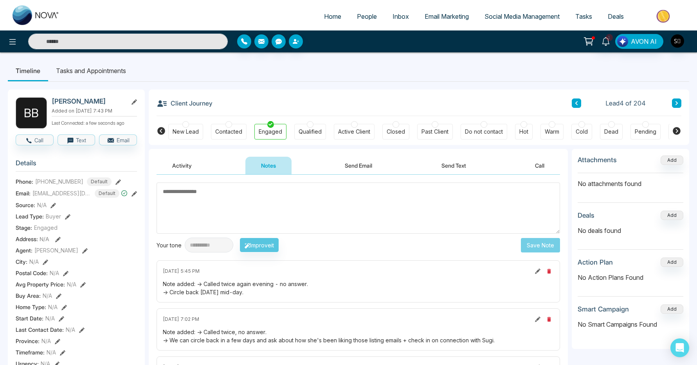
click at [88, 57] on div "**********" at bounding box center [348, 350] width 697 height 596
click at [93, 80] on li "Tasks and Appointments" at bounding box center [91, 70] width 86 height 21
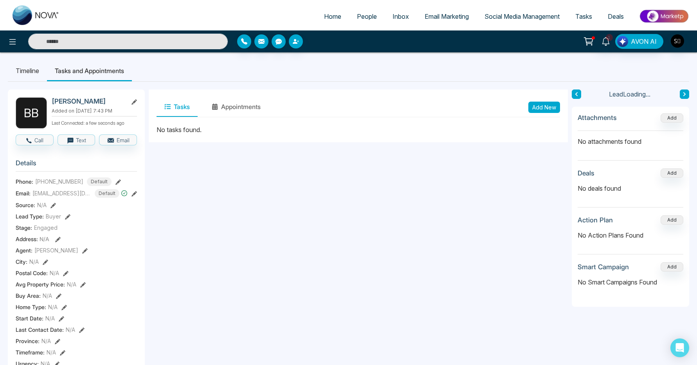
drag, startPoint x: 514, startPoint y: 106, endPoint x: 546, endPoint y: 108, distance: 31.8
click at [517, 106] on div "Tasks Appointments Add New" at bounding box center [357, 107] width 403 height 20
click at [546, 108] on button "Add New" at bounding box center [544, 107] width 32 height 11
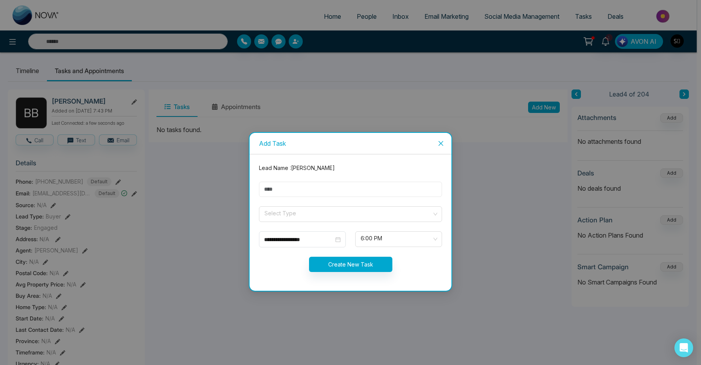
click at [289, 187] on input "text" at bounding box center [350, 189] width 183 height 15
type input "**********"
click at [304, 212] on input "search" at bounding box center [348, 213] width 168 height 12
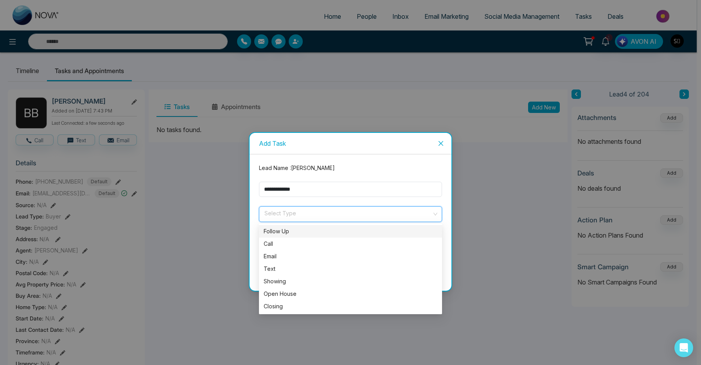
click at [301, 226] on div "Follow Up" at bounding box center [350, 231] width 183 height 13
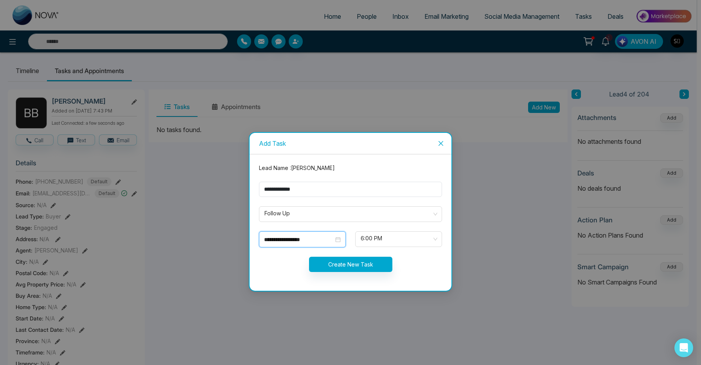
click at [294, 237] on input "**********" at bounding box center [299, 240] width 70 height 9
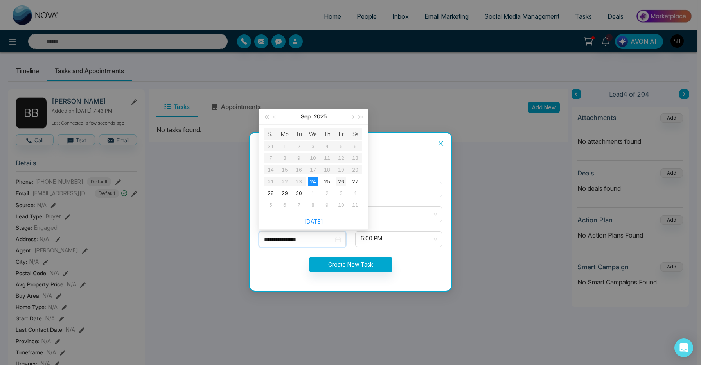
type input "**********"
click at [341, 176] on td "26" at bounding box center [341, 182] width 14 height 12
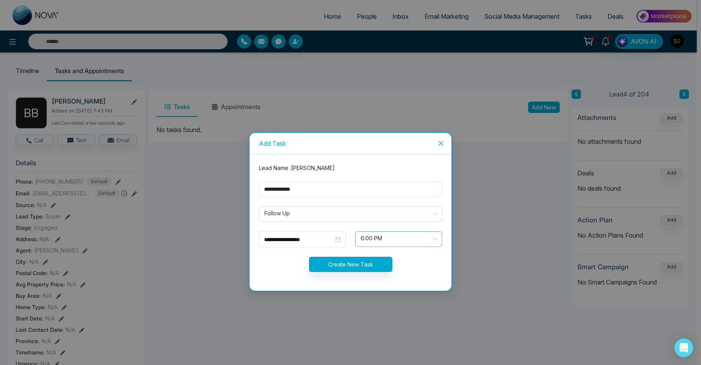
click at [372, 237] on span "6:00 PM" at bounding box center [399, 239] width 76 height 13
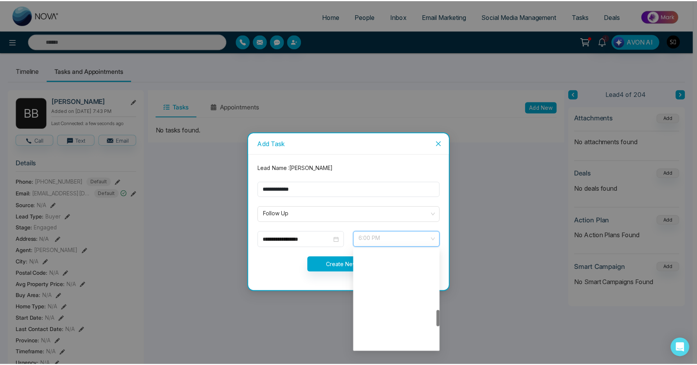
scroll to position [187, 0]
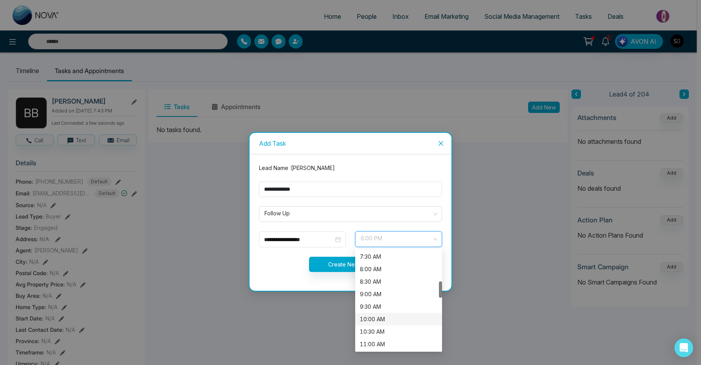
click at [380, 319] on div "10:00 AM" at bounding box center [398, 319] width 77 height 9
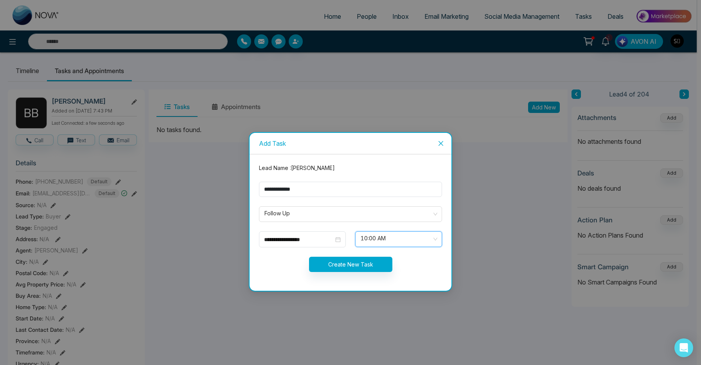
click at [343, 274] on form "**********" at bounding box center [350, 223] width 192 height 118
click at [349, 264] on button "Create New Task" at bounding box center [350, 264] width 83 height 15
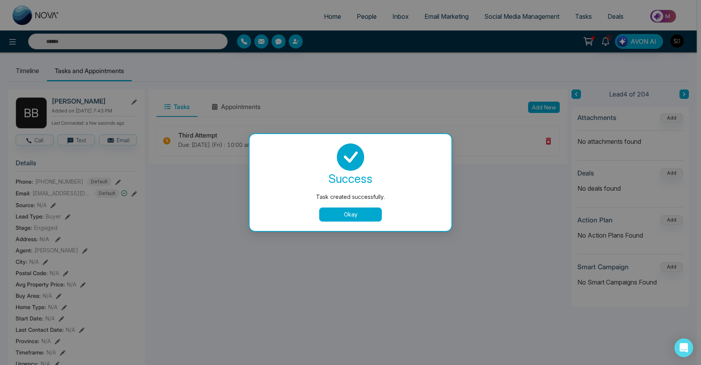
click at [345, 221] on button "Okay" at bounding box center [350, 215] width 63 height 14
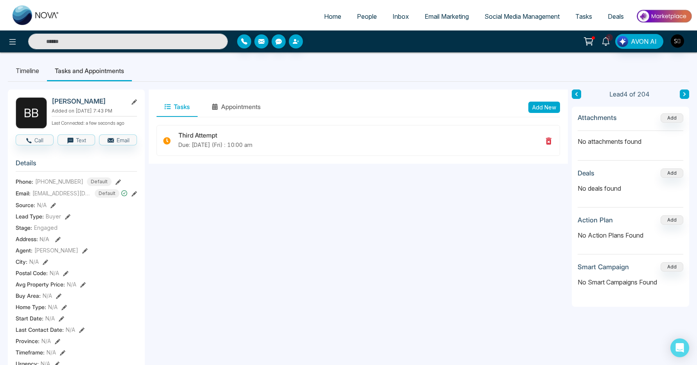
click at [601, 40] on link "1" at bounding box center [605, 41] width 19 height 14
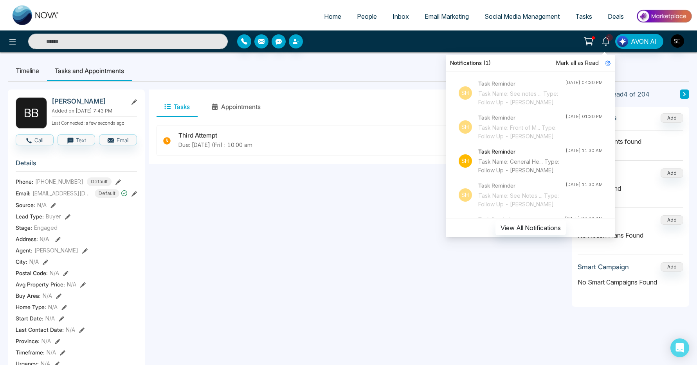
scroll to position [14, 0]
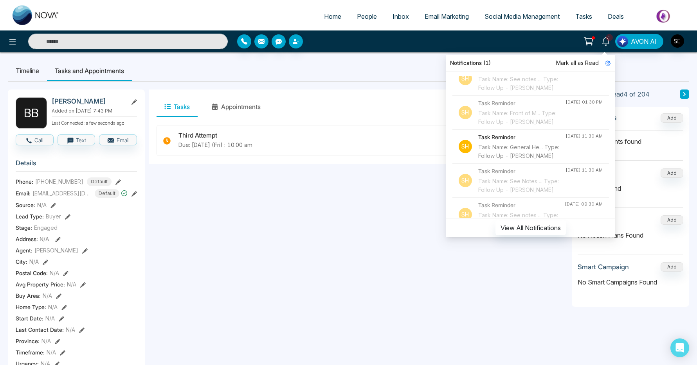
click at [346, 116] on div "Tasks Appointments Add New" at bounding box center [357, 107] width 403 height 20
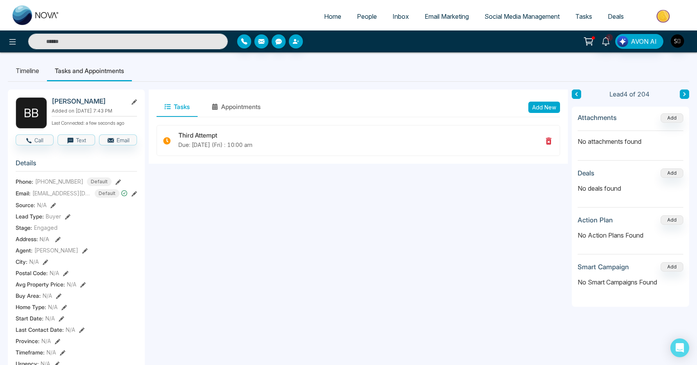
click at [332, 22] on link "Home" at bounding box center [332, 16] width 33 height 15
select select "*"
